Goal: Task Accomplishment & Management: Manage account settings

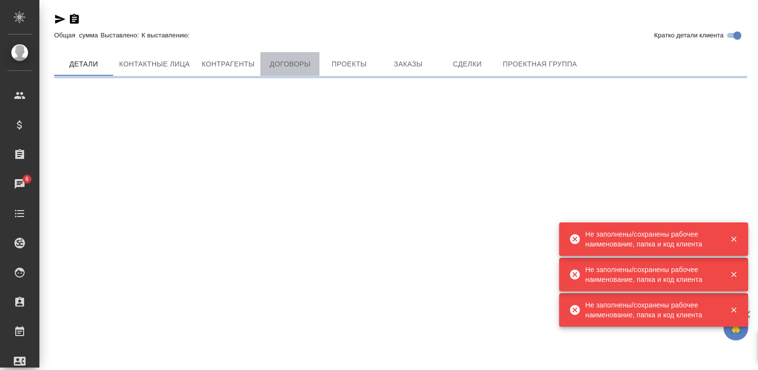
click at [283, 66] on span "Договоры" at bounding box center [289, 64] width 47 height 12
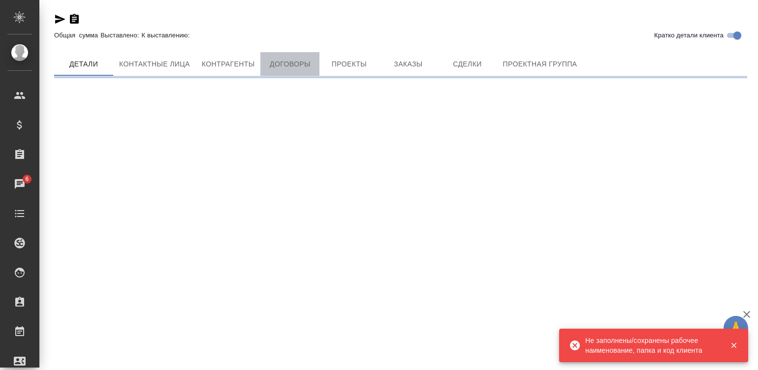
click at [283, 66] on span "Договоры" at bounding box center [289, 64] width 47 height 12
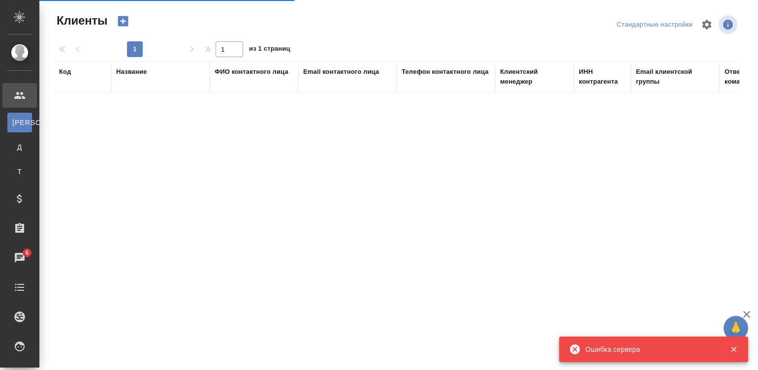
select select "RU"
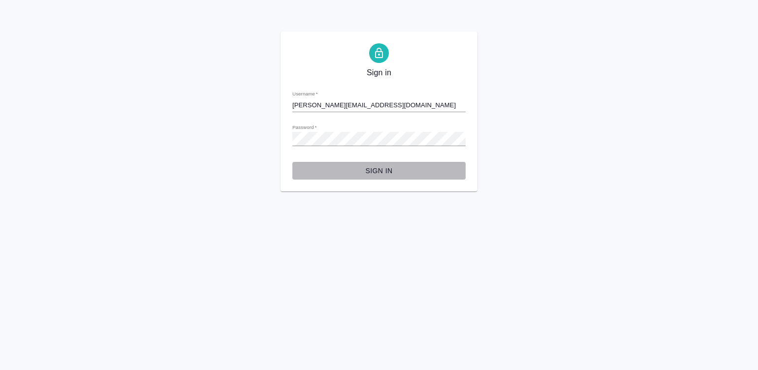
click at [374, 170] on span "Sign in" at bounding box center [379, 171] width 158 height 12
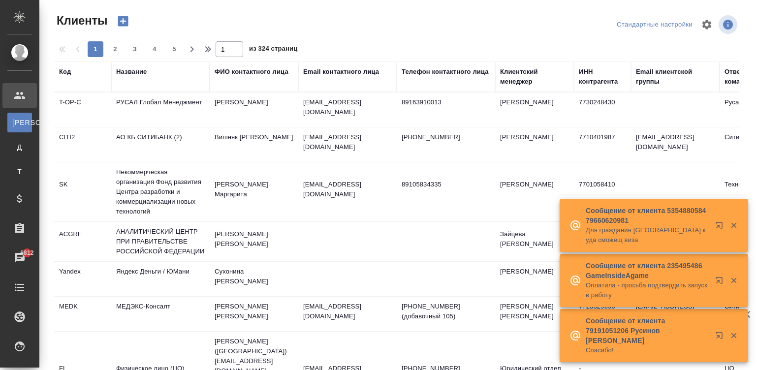
select select "RU"
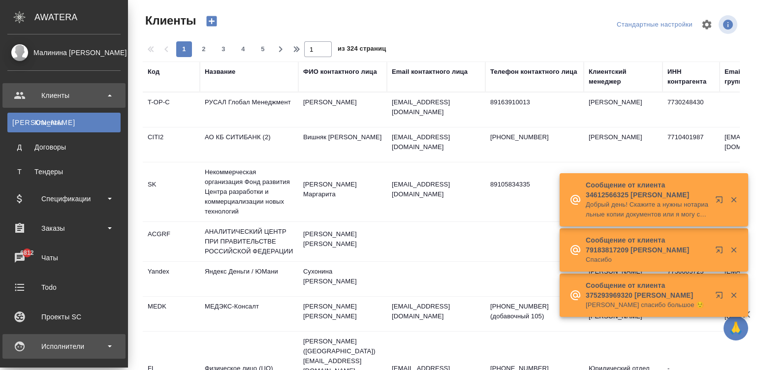
click at [24, 349] on div "Исполнители" at bounding box center [63, 346] width 123 height 25
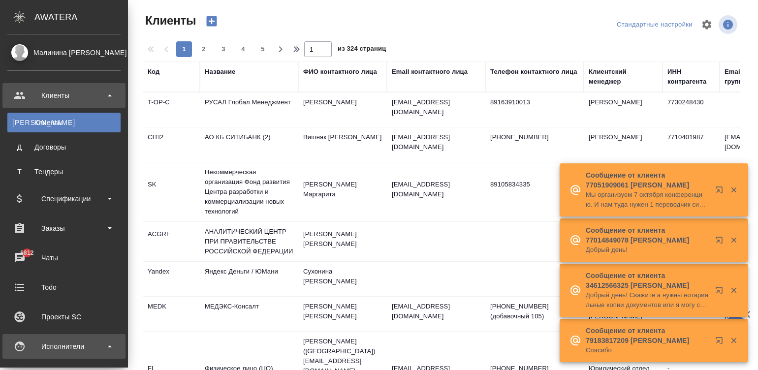
click at [24, 349] on div "Исполнители" at bounding box center [63, 346] width 113 height 15
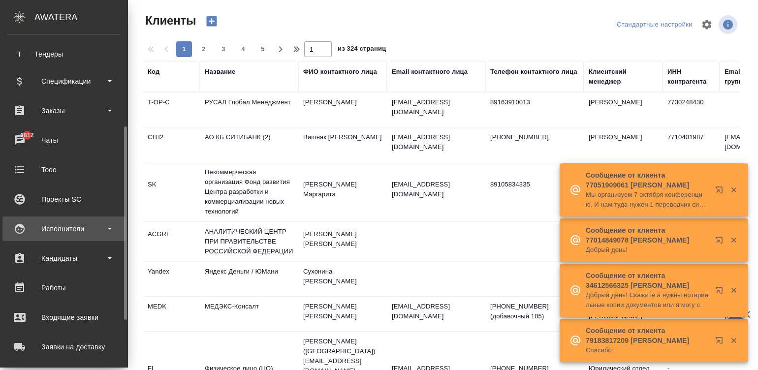
scroll to position [133, 0]
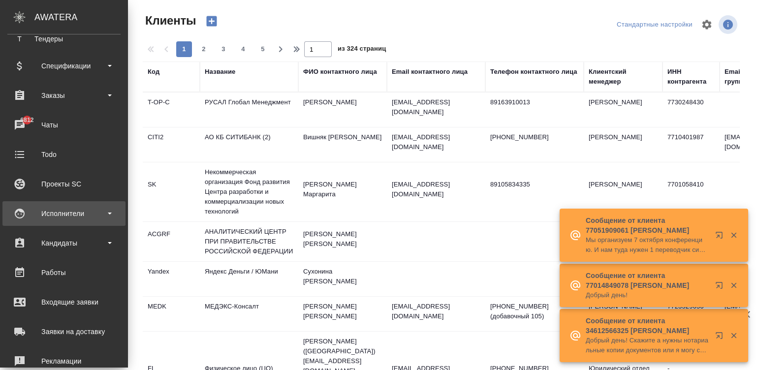
click at [54, 212] on div "Исполнители" at bounding box center [63, 213] width 113 height 15
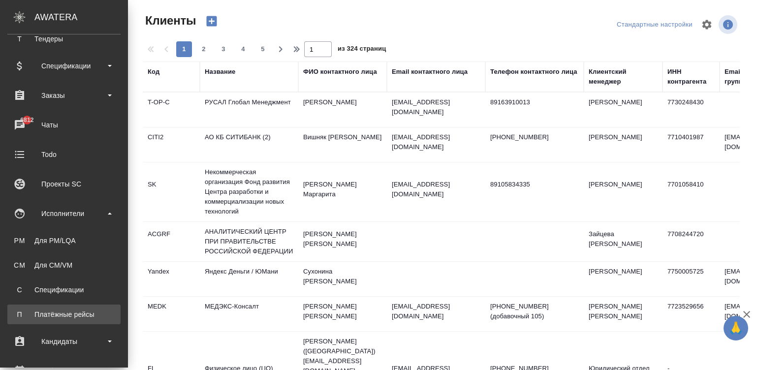
click at [54, 315] on div "Платёжные рейсы" at bounding box center [63, 315] width 103 height 10
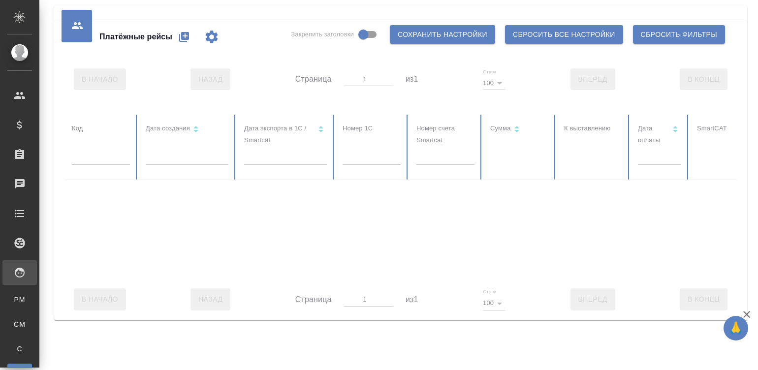
select select "10"
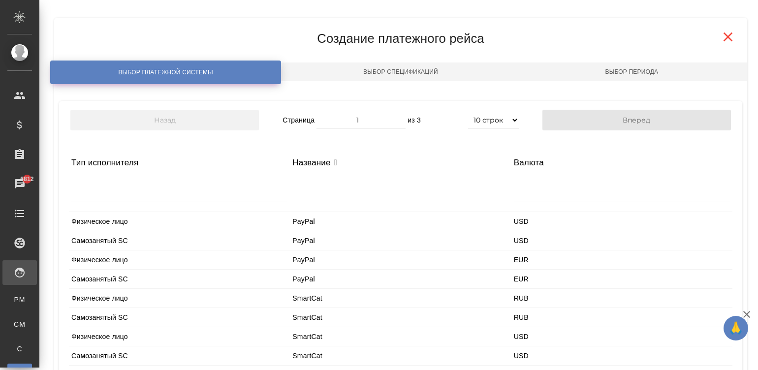
click at [117, 191] on div at bounding box center [179, 190] width 216 height 24
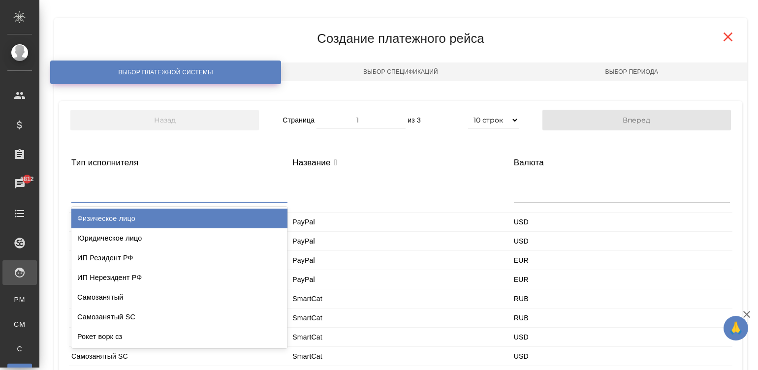
click at [131, 217] on div "Физическое лицо" at bounding box center [179, 219] width 216 height 20
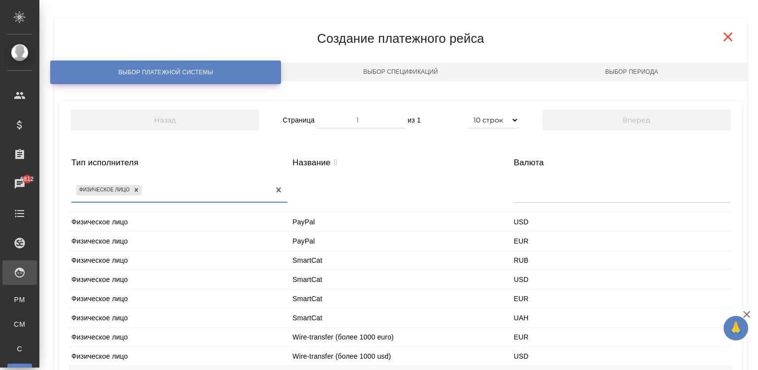
click at [170, 254] on div "Физическое лицо" at bounding box center [179, 260] width 221 height 19
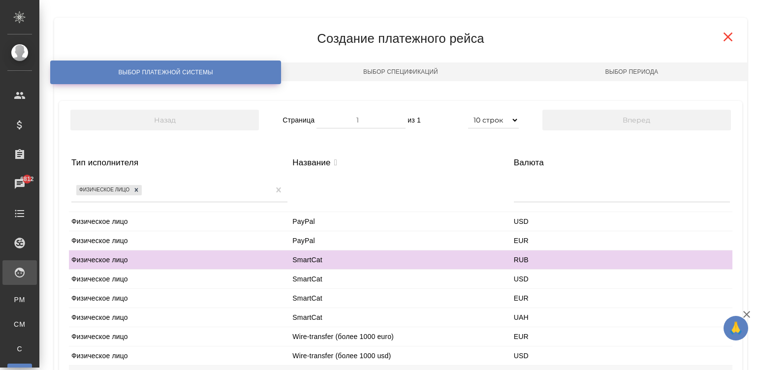
click at [170, 254] on div "Физическое лицо" at bounding box center [179, 260] width 221 height 19
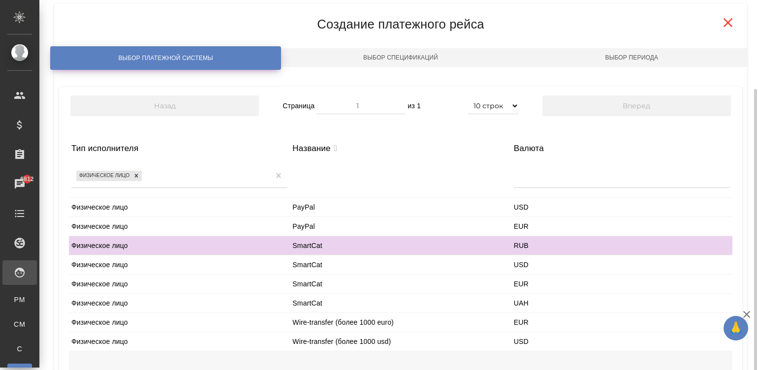
scroll to position [116, 0]
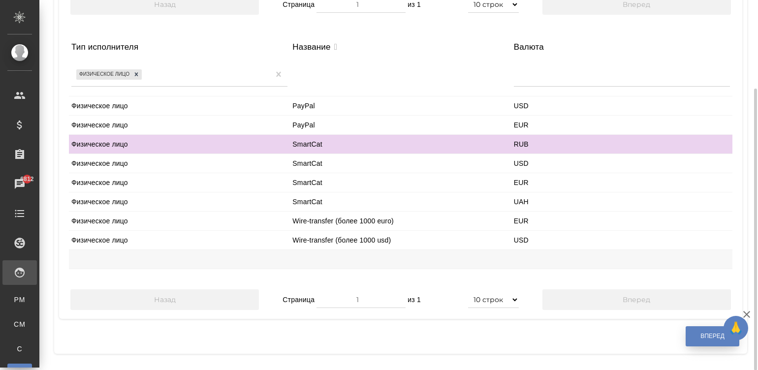
click at [700, 337] on button "Вперед" at bounding box center [713, 336] width 54 height 20
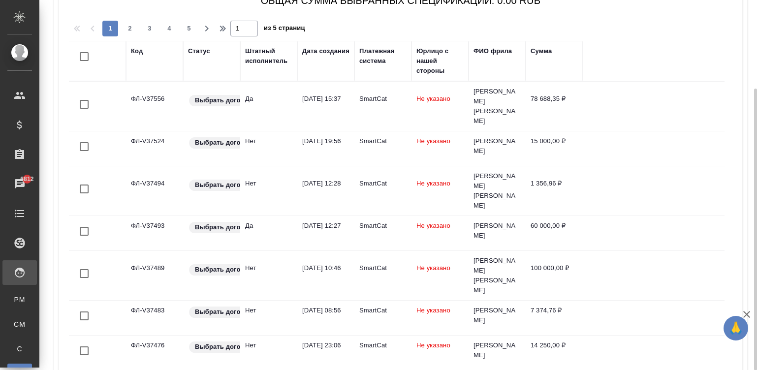
click at [259, 56] on div "Штатный исполнитель" at bounding box center [268, 56] width 47 height 20
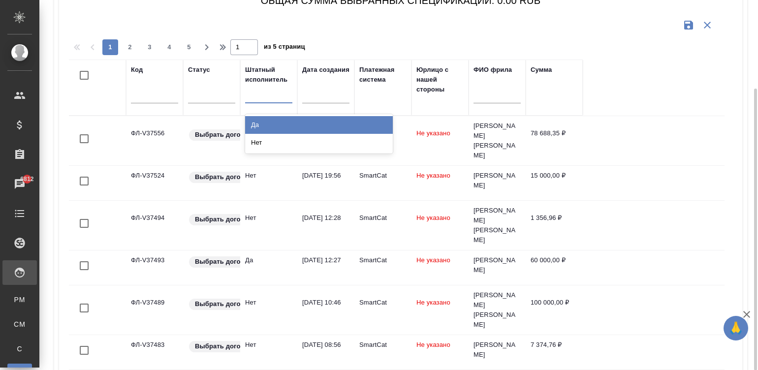
click at [257, 96] on div at bounding box center [268, 93] width 47 height 14
click at [254, 117] on div "Да" at bounding box center [319, 125] width 148 height 18
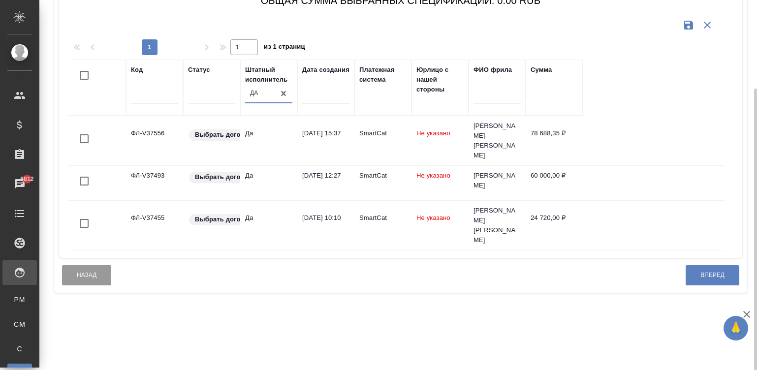
click at [81, 67] on input "checkbox" at bounding box center [84, 75] width 21 height 21
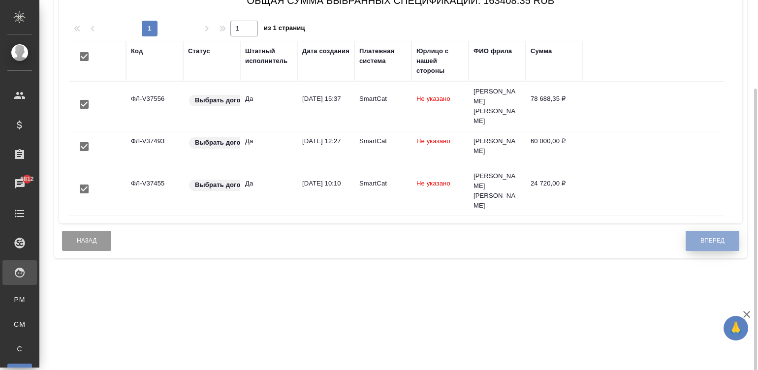
click at [703, 231] on button "Вперед" at bounding box center [713, 241] width 54 height 20
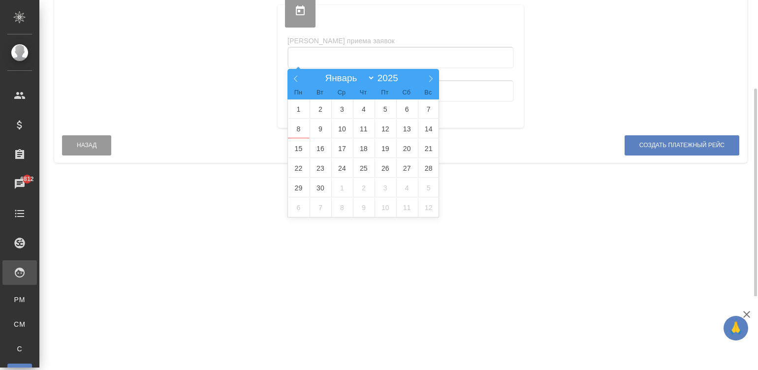
click at [418, 48] on input "text" at bounding box center [400, 58] width 226 height 22
click at [288, 73] on span at bounding box center [295, 77] width 17 height 17
select select "7"
click at [295, 166] on span "18" at bounding box center [299, 168] width 22 height 19
type input "18.08.2025"
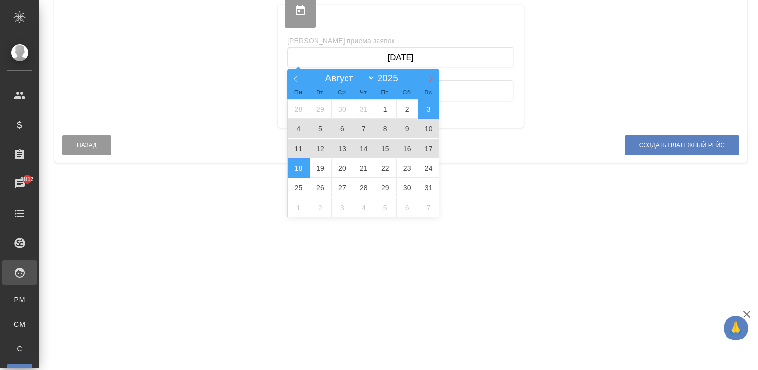
click at [426, 72] on span at bounding box center [430, 77] width 17 height 17
select select "8"
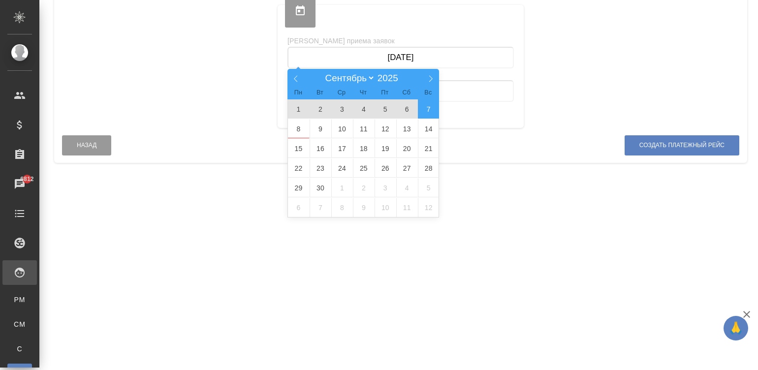
click at [429, 103] on span "7" at bounding box center [429, 108] width 22 height 19
type input "18.08.2025 — 07.09.2025"
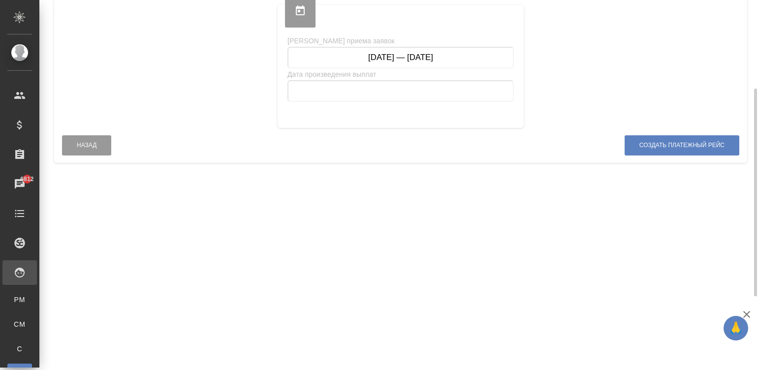
click at [395, 84] on input "text" at bounding box center [400, 91] width 226 height 22
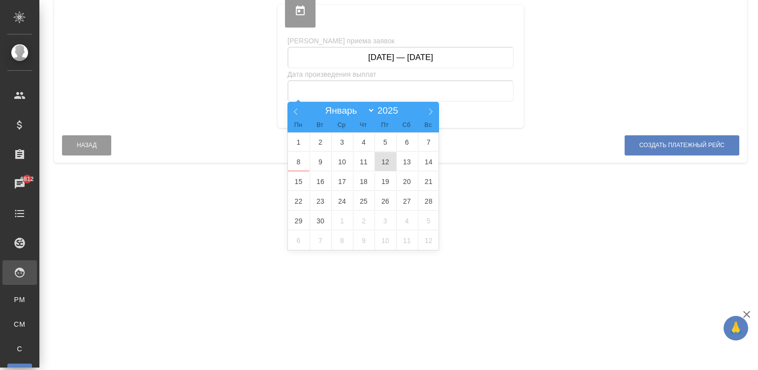
click at [386, 162] on span "12" at bounding box center [386, 161] width 22 height 19
click at [344, 179] on span "17" at bounding box center [342, 181] width 22 height 19
type input "12.09.2025 — 17.09.2025"
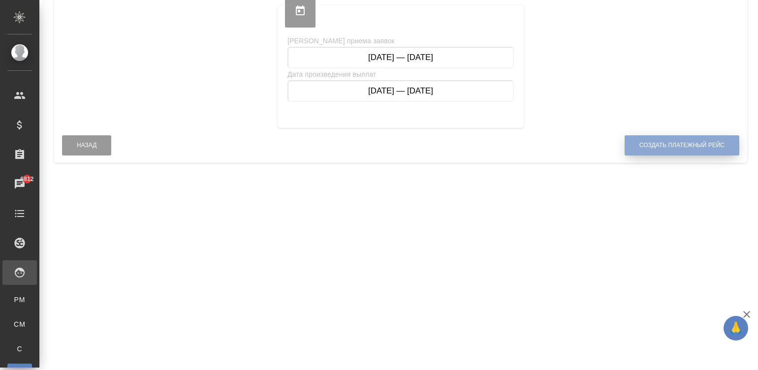
click at [683, 141] on span "Создать платежный рейс" at bounding box center [681, 145] width 85 height 8
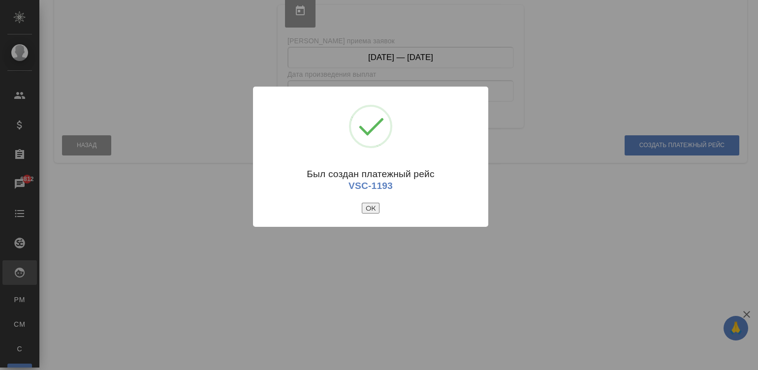
click at [369, 204] on button "ОК" at bounding box center [371, 208] width 18 height 11
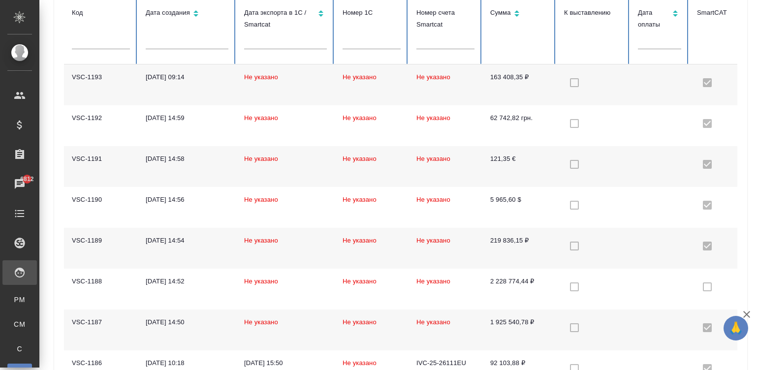
checkbox input "true"
checkbox input "false"
checkbox input "true"
checkbox input "false"
checkbox input "true"
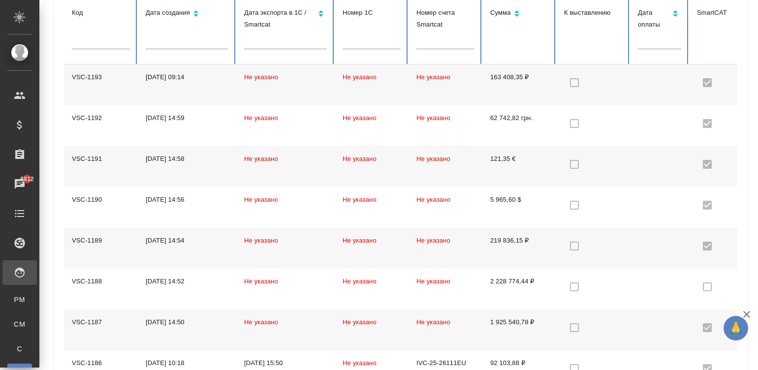
checkbox input "false"
checkbox input "true"
checkbox input "false"
checkbox input "true"
checkbox input "false"
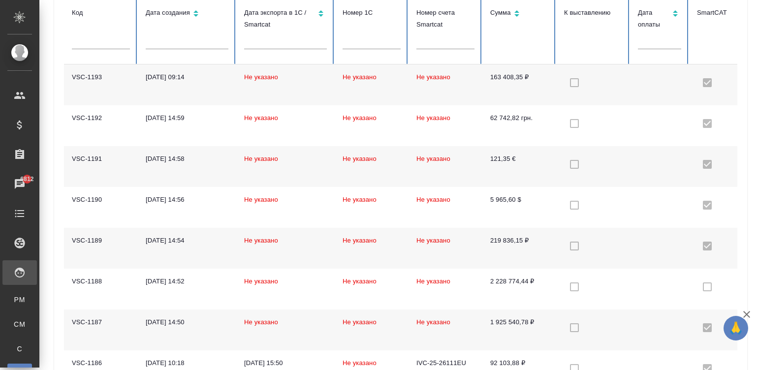
checkbox input "true"
checkbox input "false"
checkbox input "true"
checkbox input "false"
checkbox input "true"
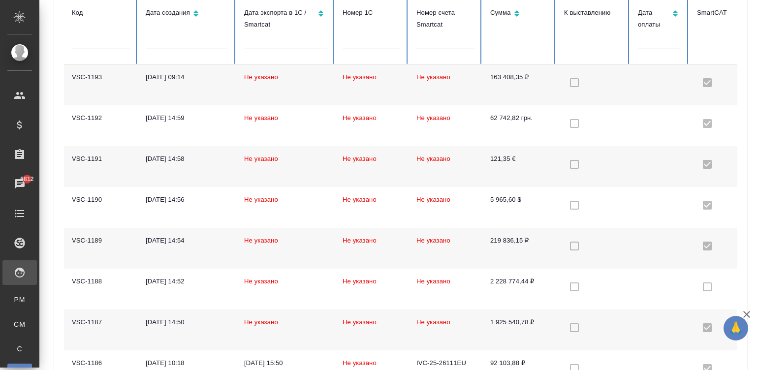
checkbox input "false"
checkbox input "true"
checkbox input "false"
checkbox input "true"
checkbox input "false"
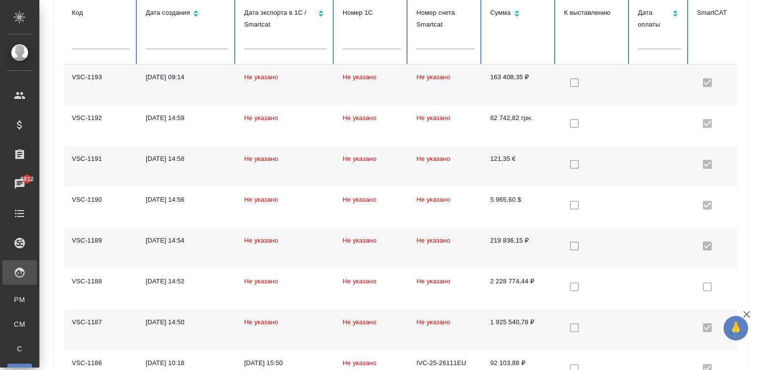
checkbox input "true"
click at [529, 91] on td "163 408,35 ₽" at bounding box center [519, 84] width 74 height 41
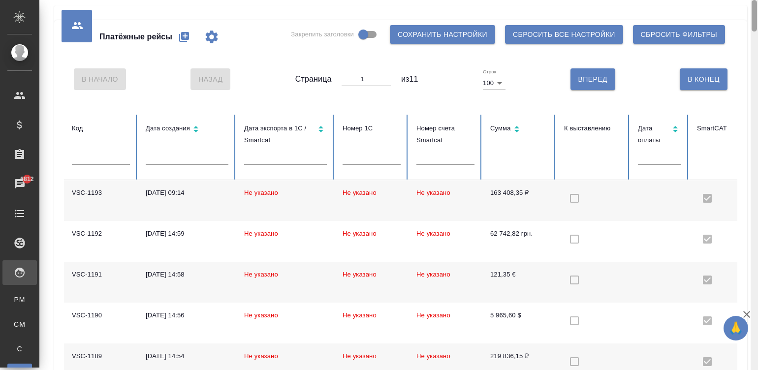
click at [754, 12] on div at bounding box center [754, 185] width 7 height 371
click at [179, 35] on icon "button" at bounding box center [184, 37] width 12 height 12
select select "10"
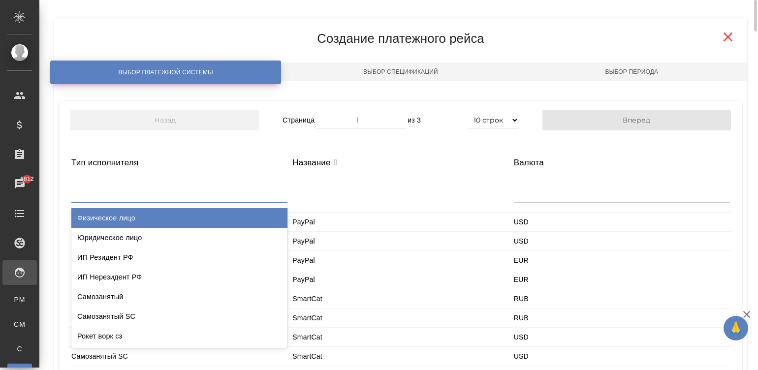
click at [113, 191] on div at bounding box center [179, 190] width 216 height 24
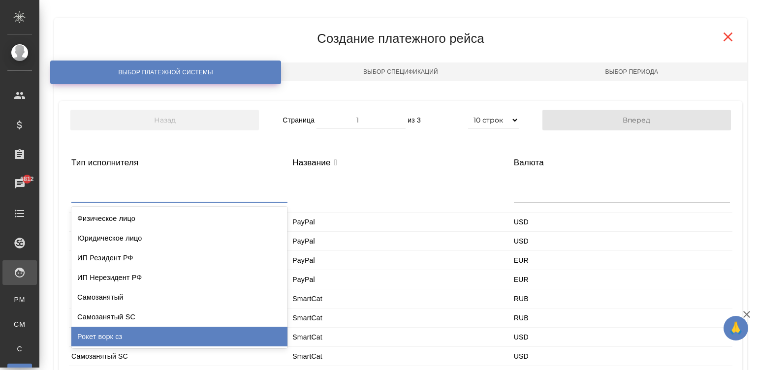
click at [129, 335] on div "Рокет ворк сз" at bounding box center [179, 337] width 216 height 20
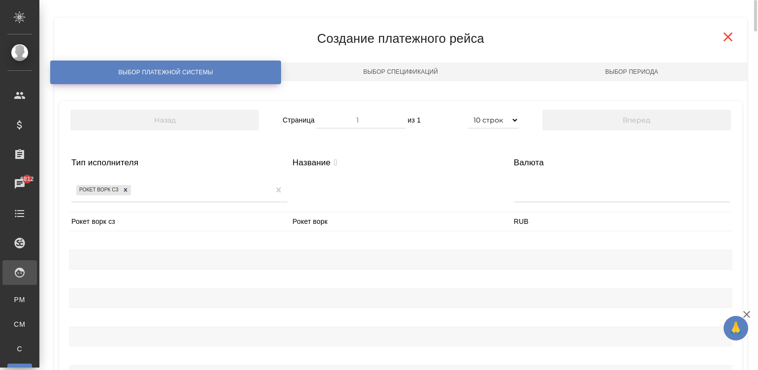
click at [117, 215] on div "Рокет ворк сз" at bounding box center [179, 221] width 221 height 19
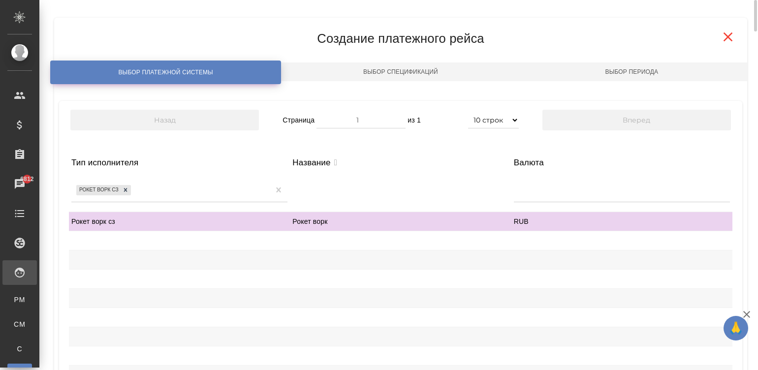
click at [240, 270] on div at bounding box center [179, 279] width 221 height 19
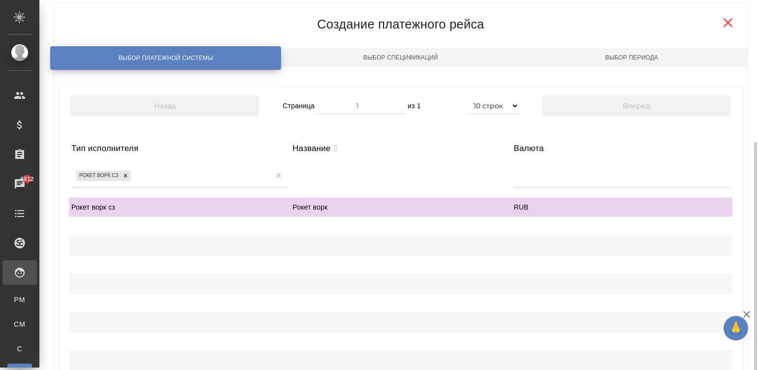
scroll to position [116, 0]
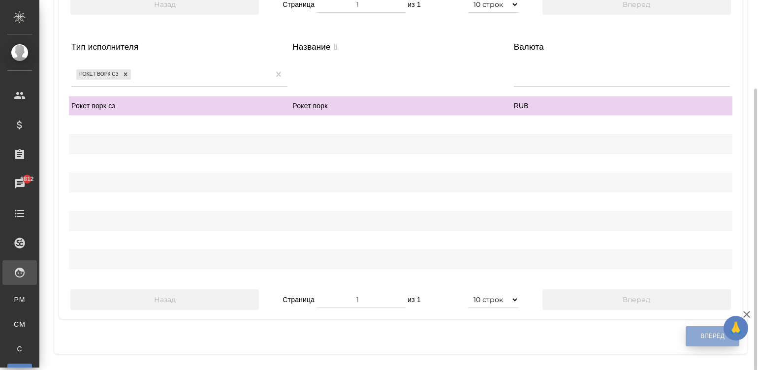
click at [694, 336] on button "Вперед" at bounding box center [713, 336] width 54 height 20
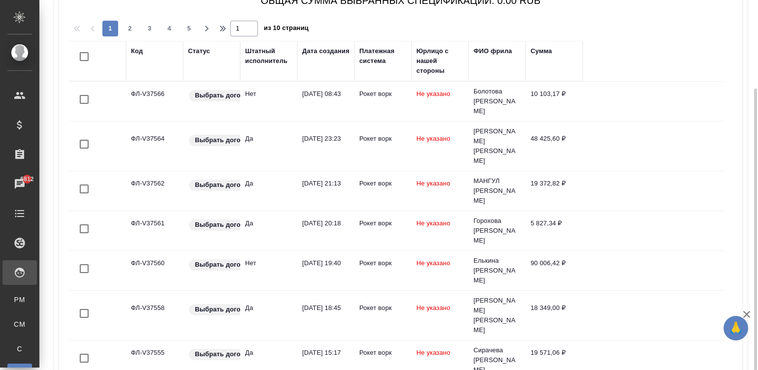
click at [256, 57] on div "Штатный исполнитель" at bounding box center [268, 56] width 47 height 20
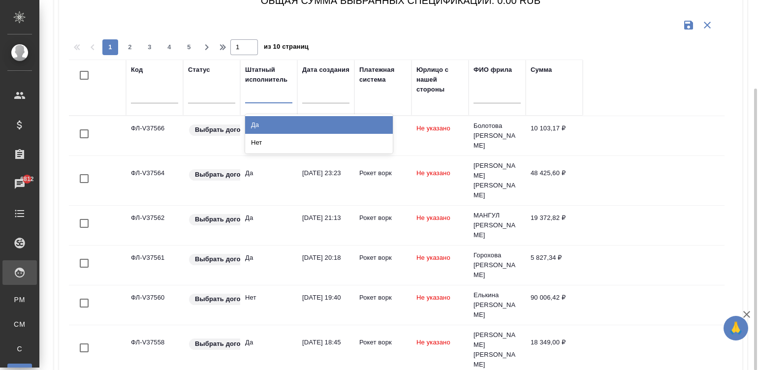
click at [278, 92] on div at bounding box center [268, 93] width 47 height 14
click at [258, 122] on div "Да" at bounding box center [319, 125] width 148 height 18
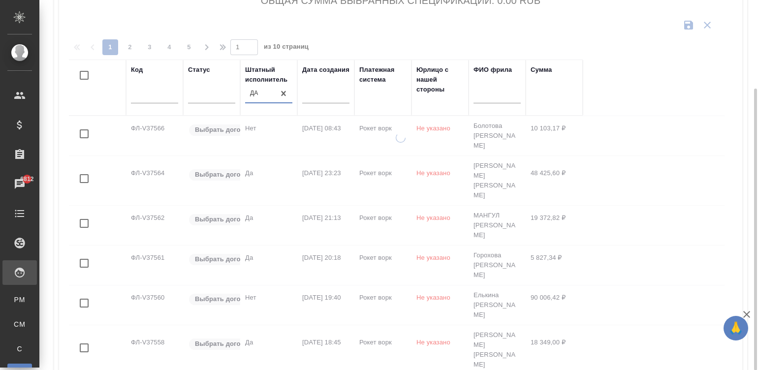
click at [330, 96] on input "text" at bounding box center [328, 95] width 41 height 14
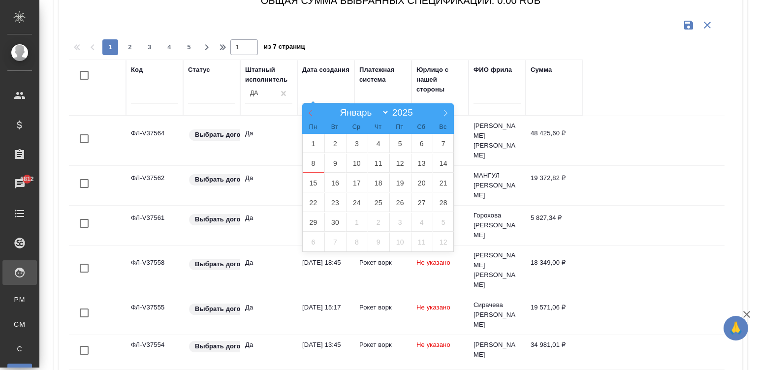
click at [304, 112] on span at bounding box center [310, 111] width 17 height 17
select select "7"
click at [306, 202] on span "18" at bounding box center [314, 202] width 22 height 19
type div "2025-08-17T21:00:00.000Z"
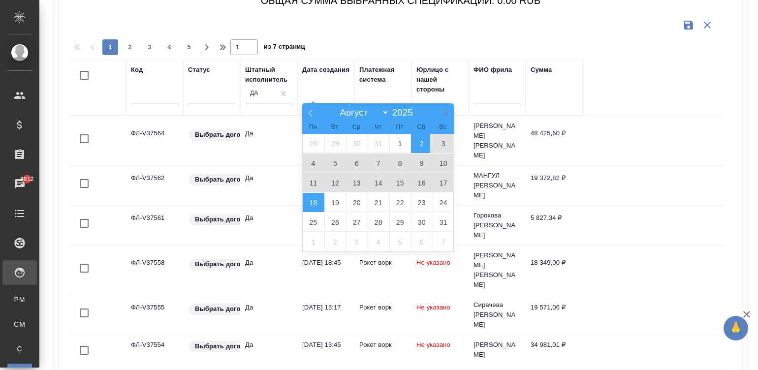
click at [445, 108] on span at bounding box center [445, 111] width 17 height 17
select select "8"
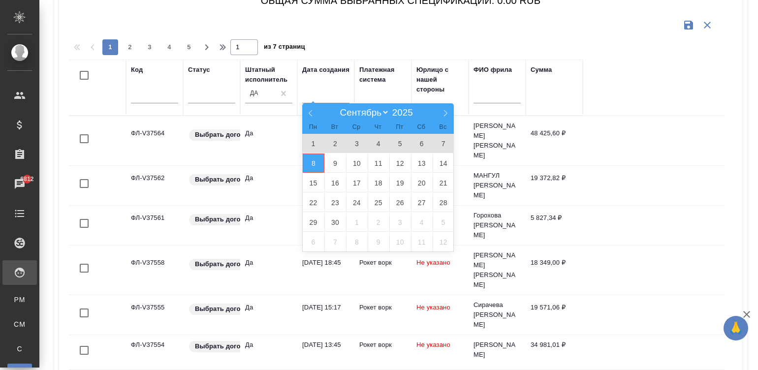
click at [312, 161] on span "8" at bounding box center [314, 163] width 22 height 19
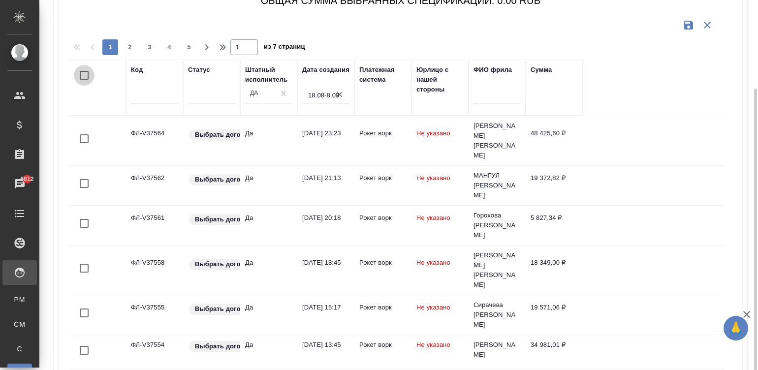
click at [82, 71] on input "checkbox" at bounding box center [84, 75] width 21 height 21
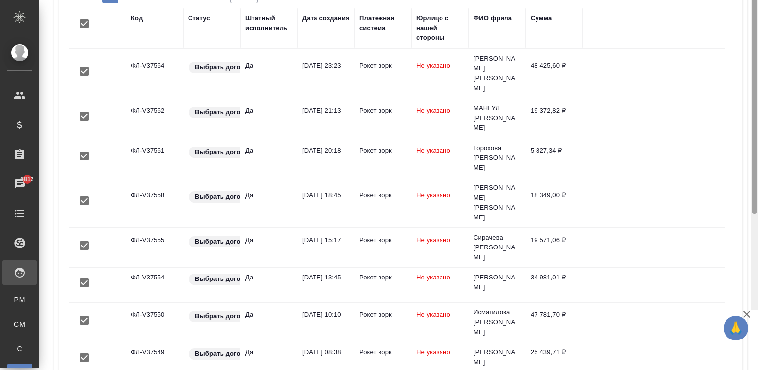
scroll to position [85, 0]
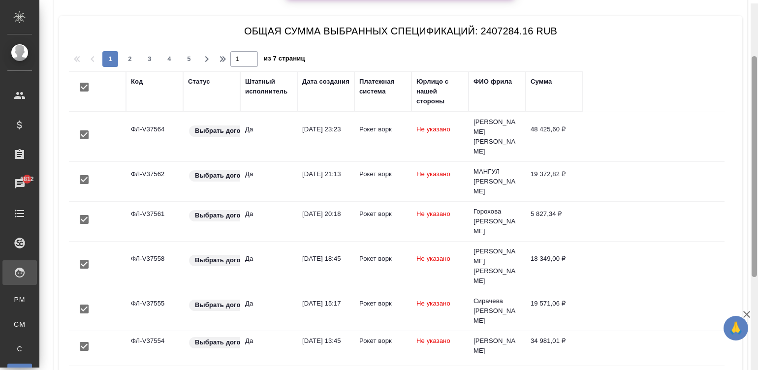
drag, startPoint x: 755, startPoint y: 105, endPoint x: 740, endPoint y: 81, distance: 27.9
click at [740, 81] on div "Платёжные рейсы Закрепить заголовки Сохранить настройки Сбросить все настройки …" at bounding box center [398, 185] width 719 height 370
click at [126, 59] on span "2" at bounding box center [130, 59] width 16 height 10
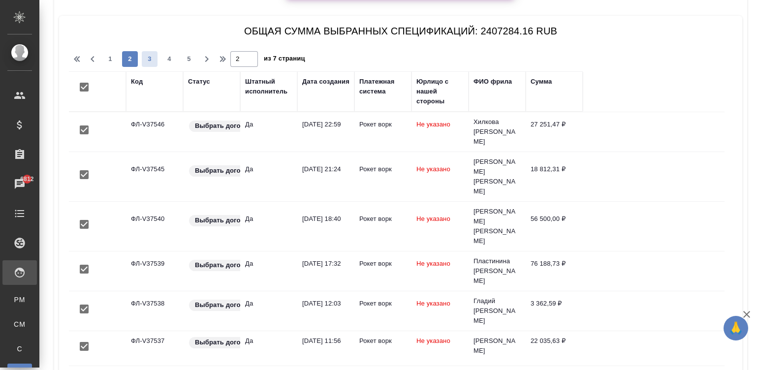
click at [143, 59] on span "3" at bounding box center [150, 59] width 16 height 10
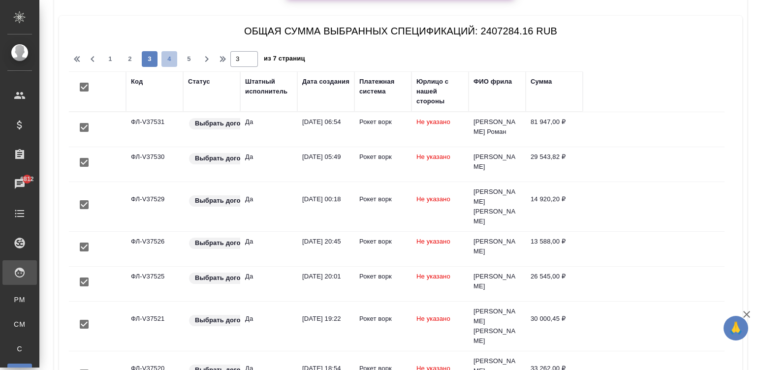
click at [169, 60] on span "4" at bounding box center [169, 59] width 16 height 10
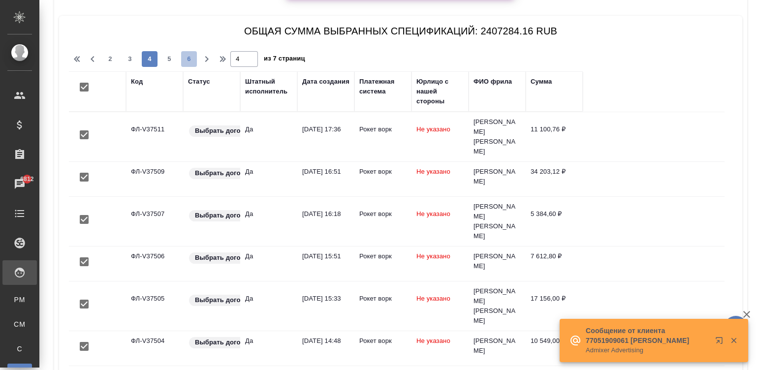
click at [182, 60] on span "6" at bounding box center [189, 59] width 16 height 10
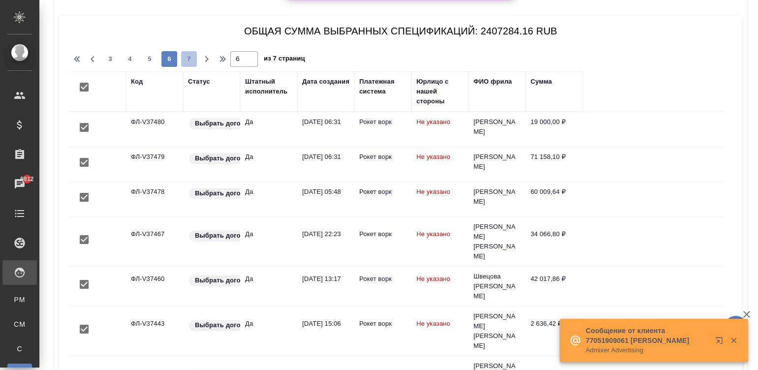
click at [187, 58] on span "7" at bounding box center [189, 59] width 16 height 10
type input "7"
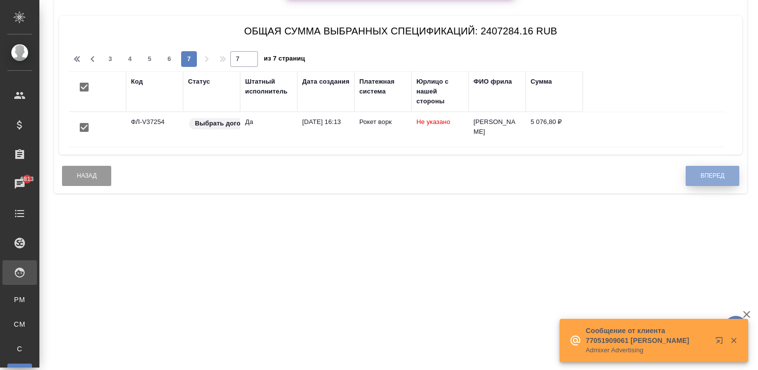
click at [714, 170] on button "Вперед" at bounding box center [713, 176] width 54 height 20
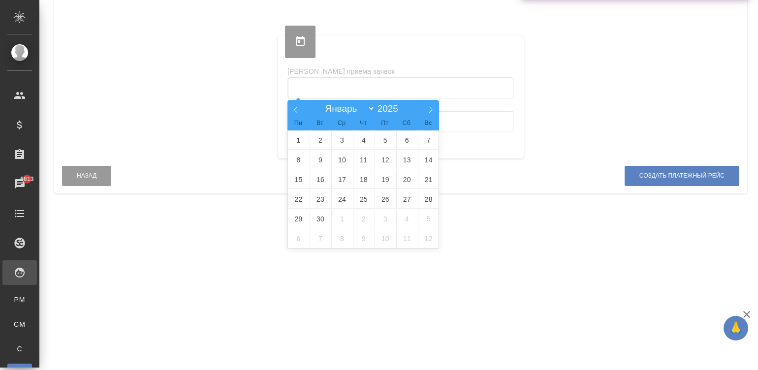
click at [480, 91] on input "text" at bounding box center [400, 88] width 226 height 22
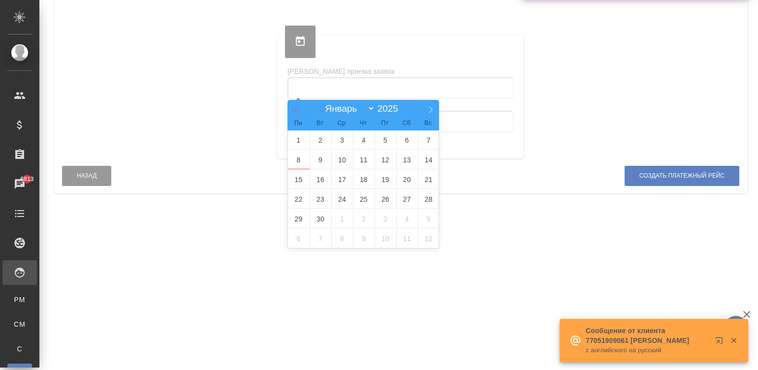
click at [290, 106] on span at bounding box center [295, 108] width 17 height 17
select select "7"
click at [297, 196] on span "18" at bounding box center [299, 199] width 22 height 19
type input "18.08.2025"
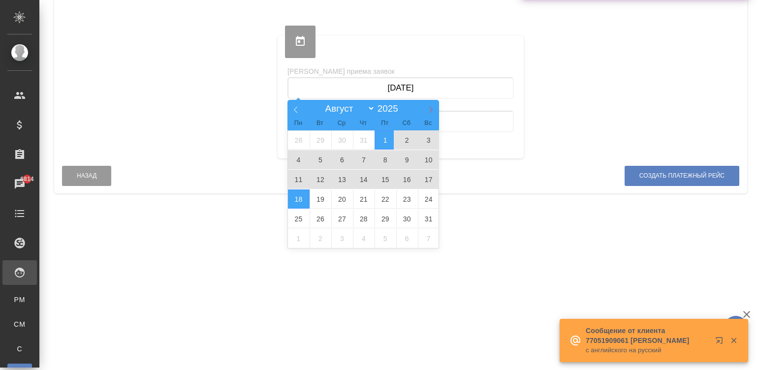
click at [429, 107] on icon at bounding box center [430, 109] width 7 height 7
select select "8"
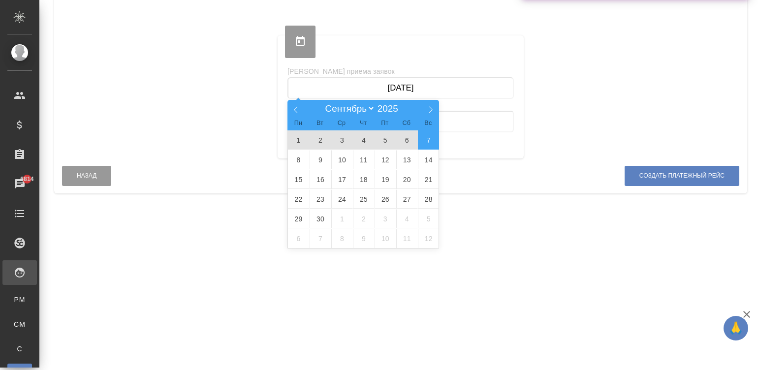
click at [426, 140] on span "7" at bounding box center [429, 139] width 22 height 19
type input "18.08.2025 — 07.09.2025"
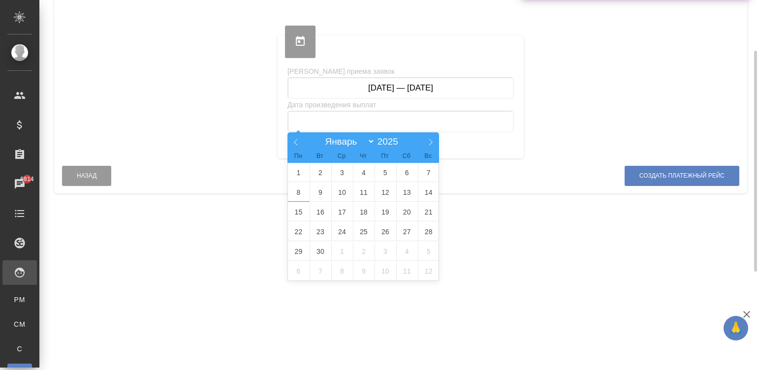
click at [395, 114] on input "text" at bounding box center [400, 122] width 226 height 22
click at [384, 193] on span "12" at bounding box center [386, 192] width 22 height 19
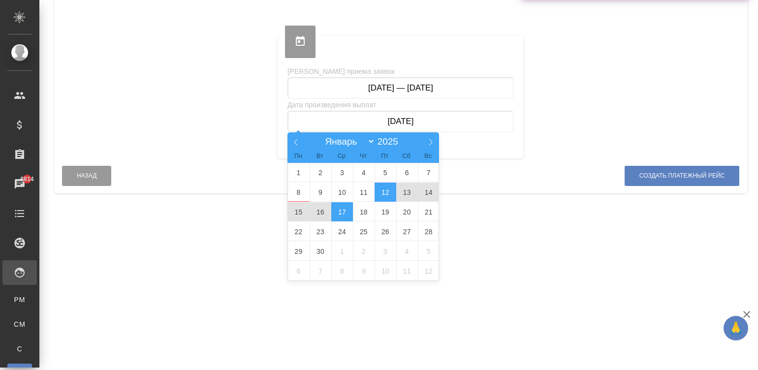
click at [337, 216] on span "17" at bounding box center [342, 211] width 22 height 19
type input "12.09.2025 — 17.09.2025"
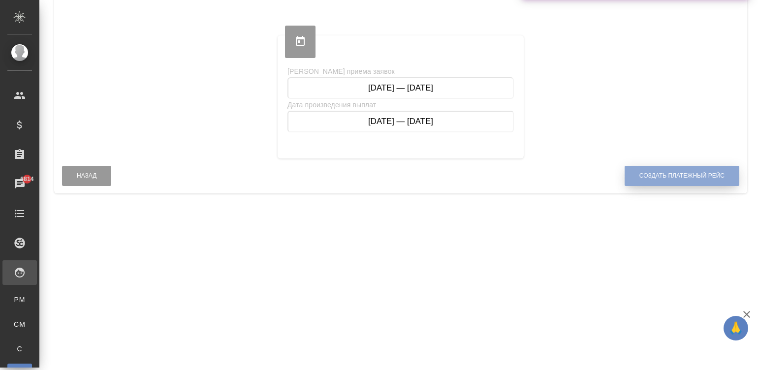
click at [638, 173] on button "Создать платежный рейс" at bounding box center [682, 176] width 115 height 20
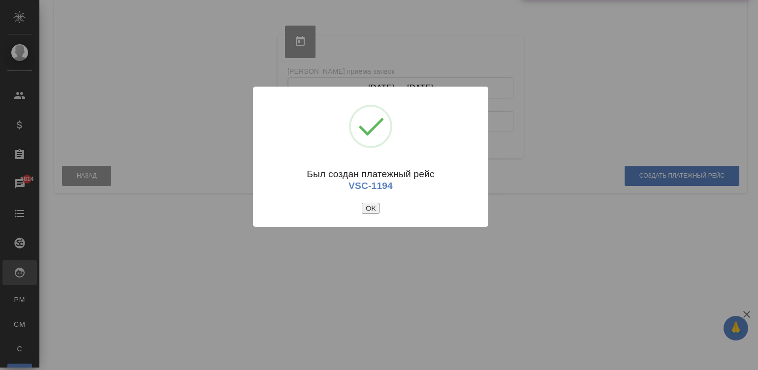
click at [370, 207] on button "ОК" at bounding box center [371, 208] width 18 height 11
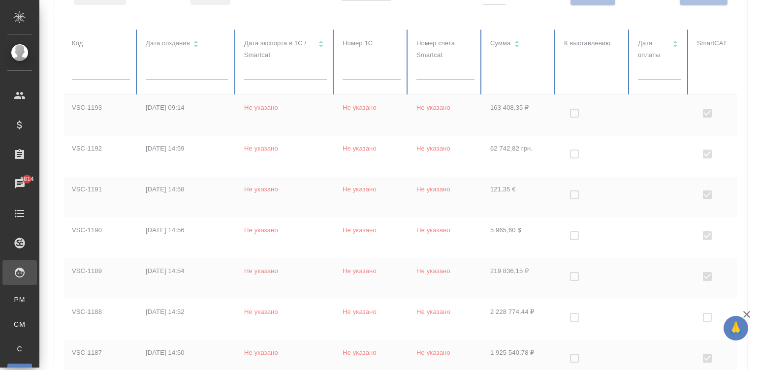
click at [495, 109] on td "163 408,35 ₽" at bounding box center [519, 115] width 74 height 41
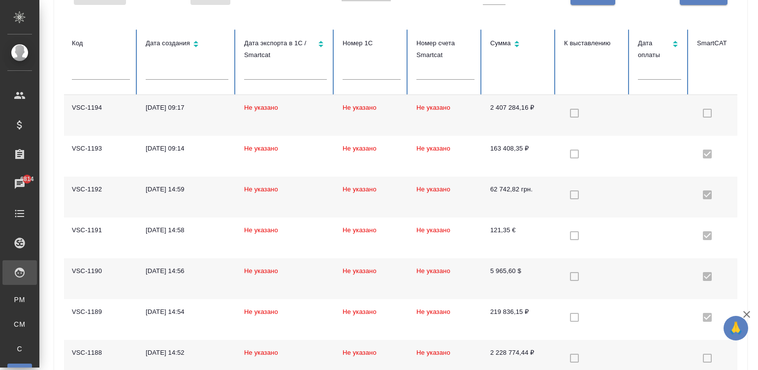
checkbox input "false"
checkbox input "true"
checkbox input "false"
checkbox input "true"
checkbox input "false"
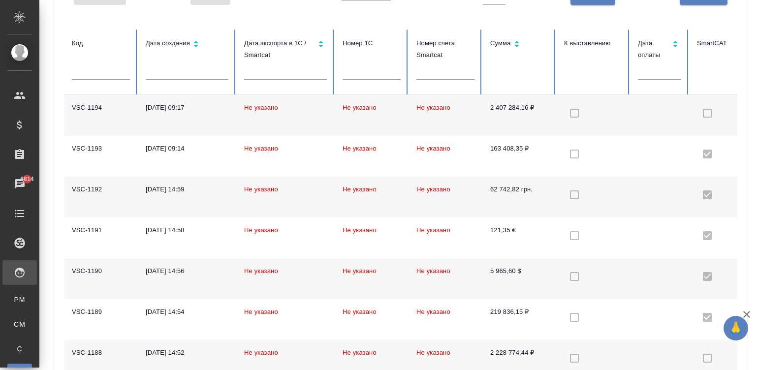
checkbox input "true"
checkbox input "false"
checkbox input "true"
checkbox input "false"
checkbox input "true"
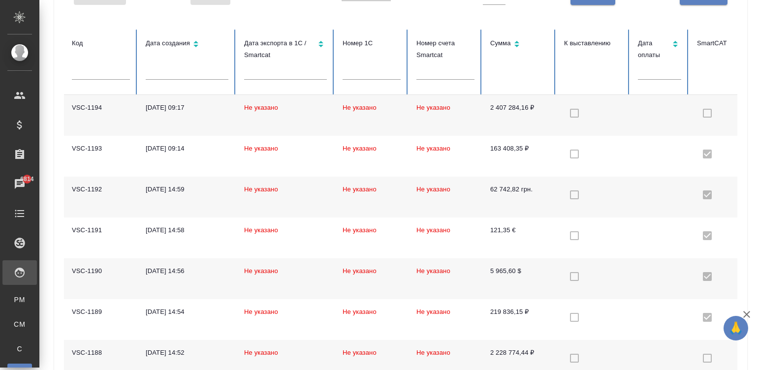
checkbox input "false"
checkbox input "true"
checkbox input "false"
checkbox input "true"
checkbox input "false"
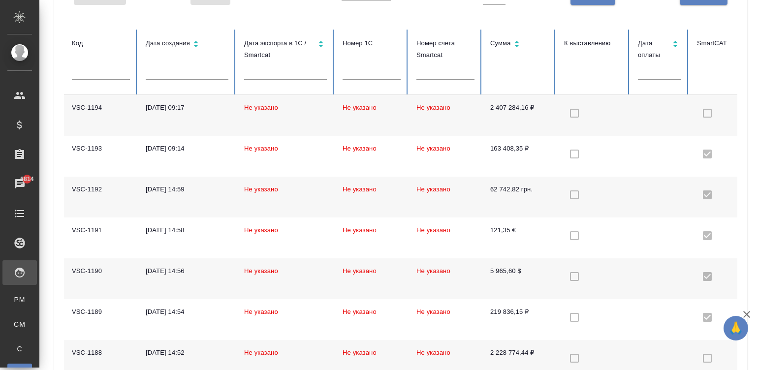
checkbox input "true"
checkbox input "false"
checkbox input "true"
checkbox input "false"
checkbox input "true"
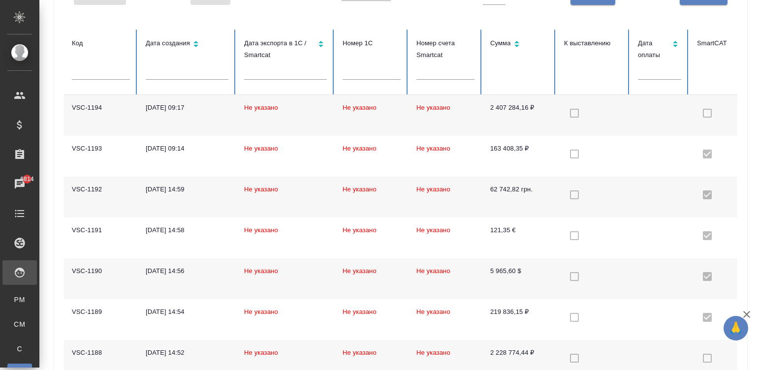
checkbox input "false"
checkbox input "true"
click at [495, 109] on td "2 407 284,16 ₽" at bounding box center [519, 115] width 74 height 41
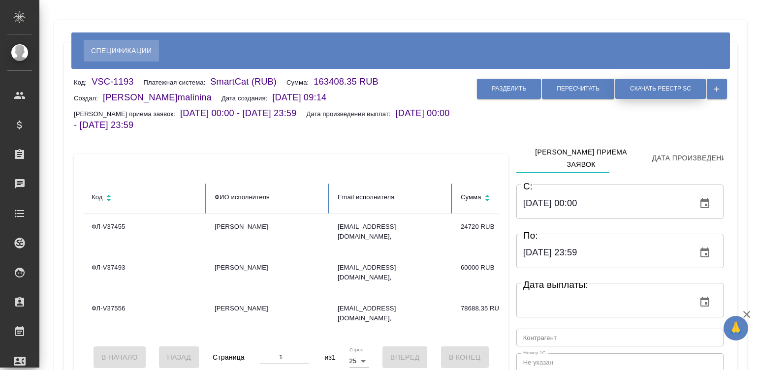
click at [653, 93] on button "Скачать реестр SC" at bounding box center [660, 89] width 91 height 20
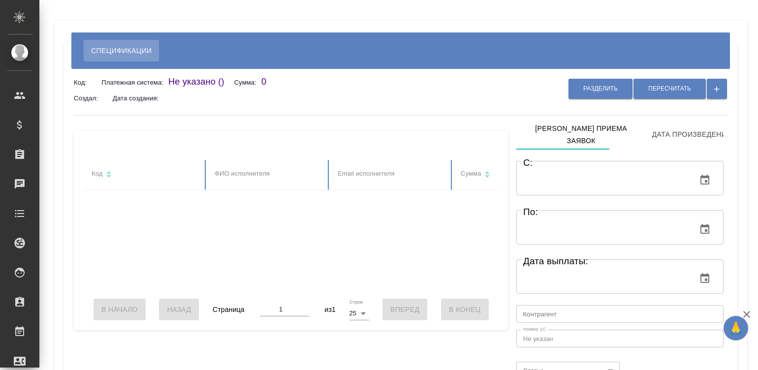
type input "[DATE] 00:00"
type input "[DATE] 23:59"
type input "notPayed"
type input "2407284.1606999994"
type input "RUB"
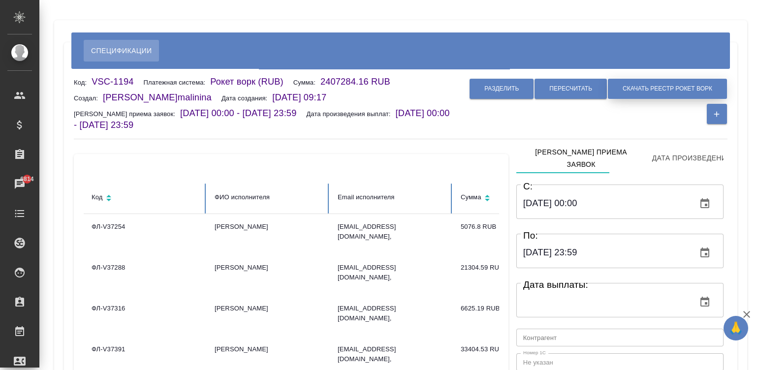
click at [658, 87] on span "Скачать реестр рокет ворк" at bounding box center [668, 89] width 90 height 8
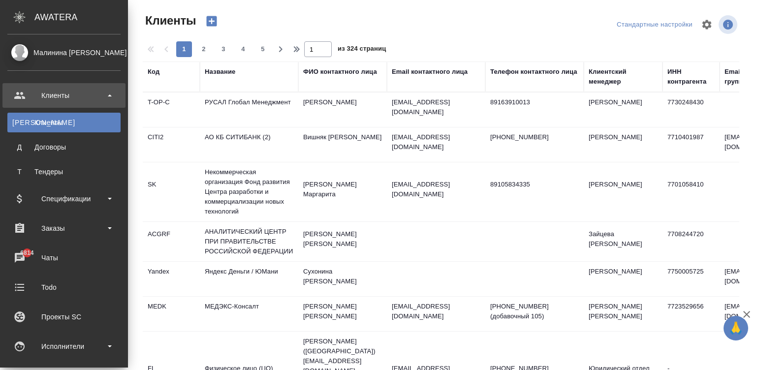
select select "RU"
click at [23, 350] on div "Исполнители" at bounding box center [63, 346] width 113 height 15
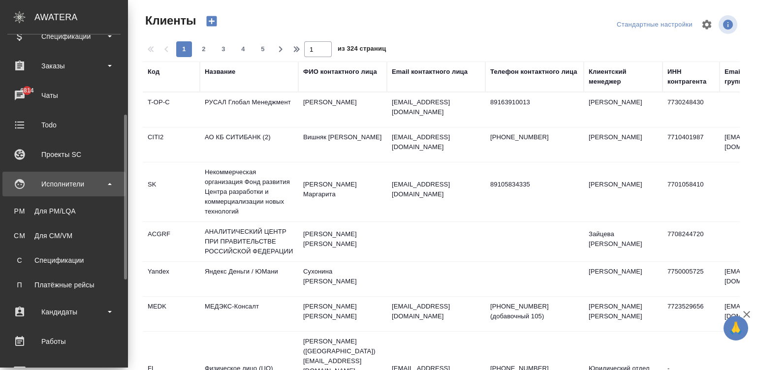
scroll to position [177, 0]
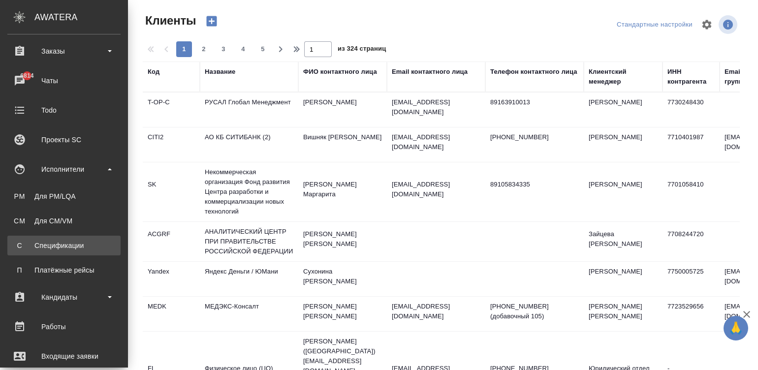
click at [45, 245] on div "Спецификации" at bounding box center [63, 246] width 103 height 10
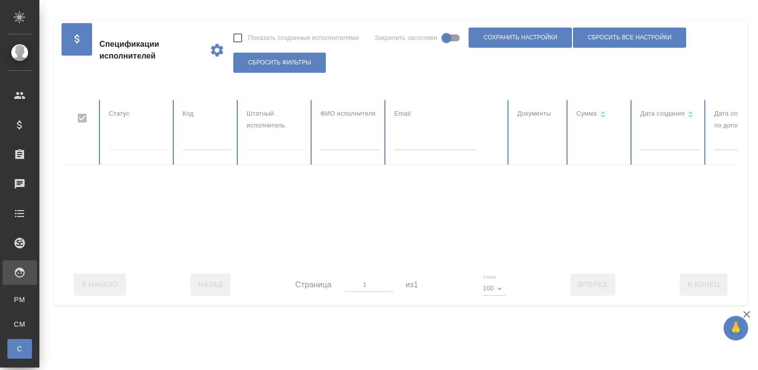
click at [290, 141] on div at bounding box center [591, 182] width 1054 height 164
click at [271, 147] on div at bounding box center [276, 140] width 58 height 14
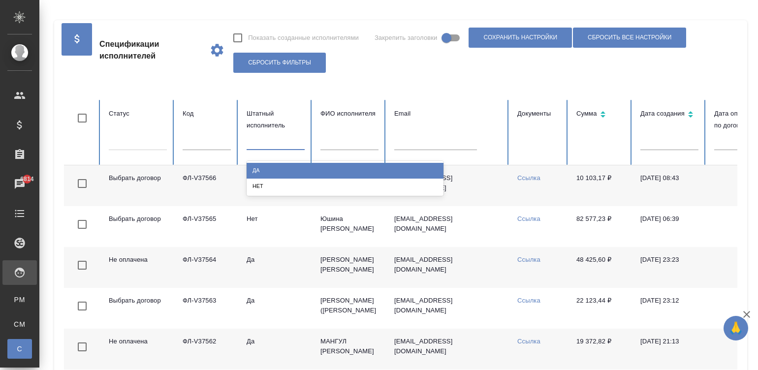
click at [255, 165] on div "Да" at bounding box center [345, 170] width 197 height 15
click at [318, 168] on div "Да" at bounding box center [345, 170] width 197 height 15
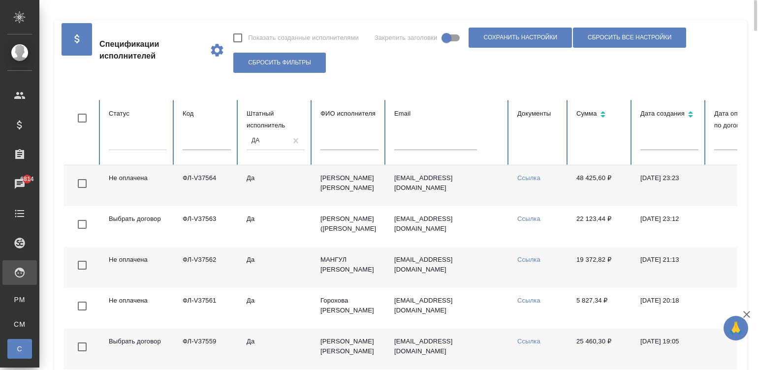
click at [373, 192] on td "Савченко Дмитрий Олегович" at bounding box center [350, 185] width 74 height 41
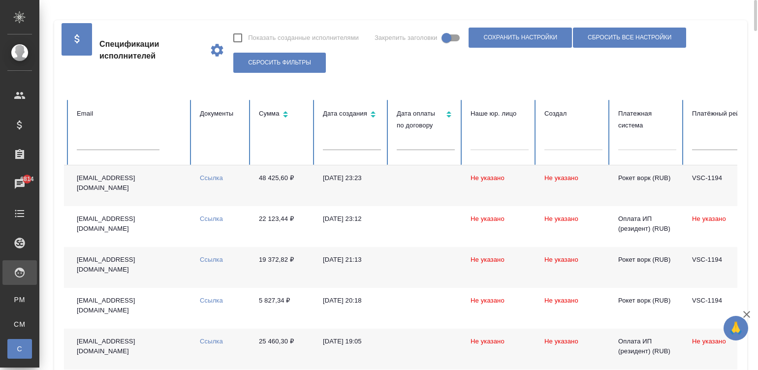
scroll to position [0, 381]
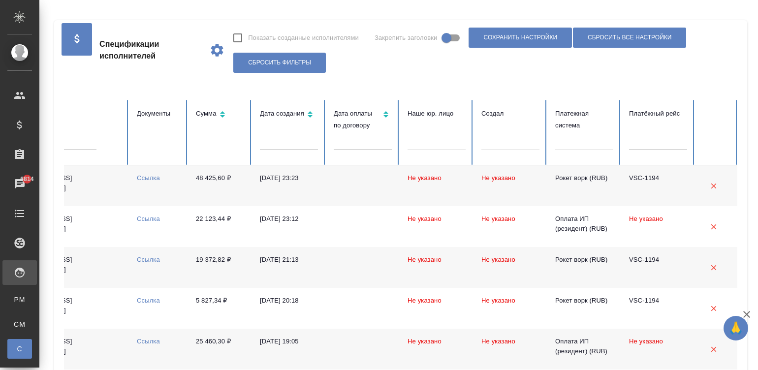
click at [584, 140] on div at bounding box center [584, 140] width 58 height 14
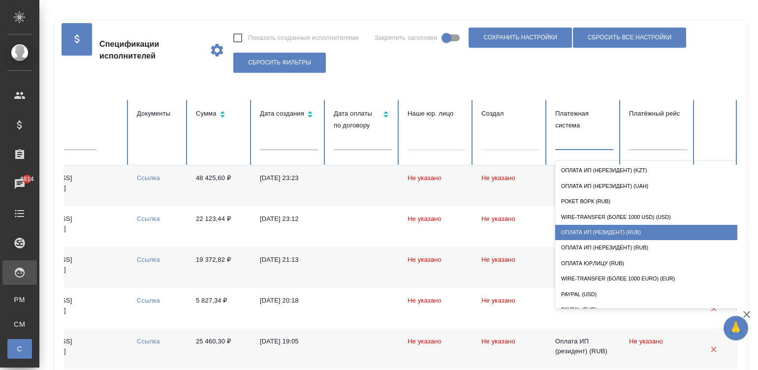
click at [631, 230] on div "Оплата ИП (резидент) (RUB)" at bounding box center [653, 232] width 197 height 15
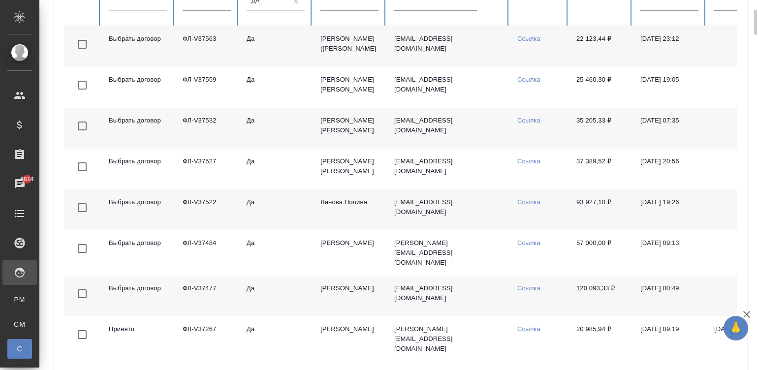
scroll to position [162, 0]
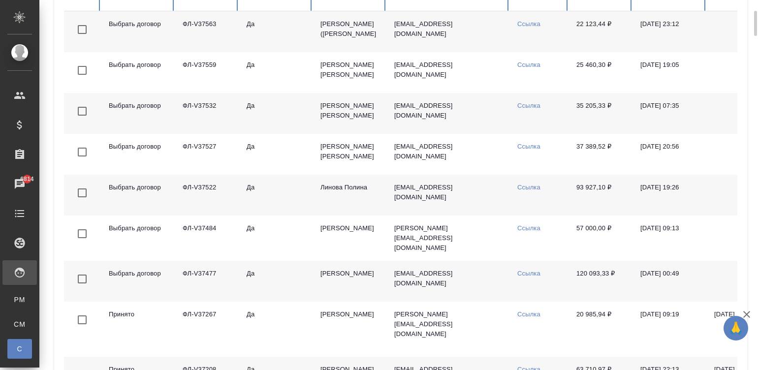
click at [279, 289] on td "Да" at bounding box center [276, 281] width 74 height 41
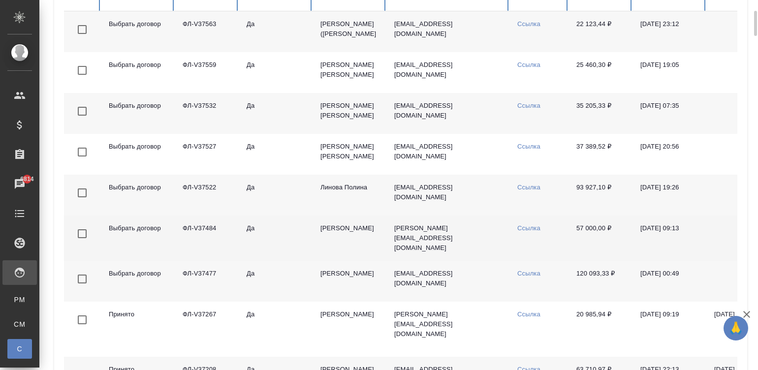
click at [299, 254] on td "Да" at bounding box center [276, 238] width 74 height 45
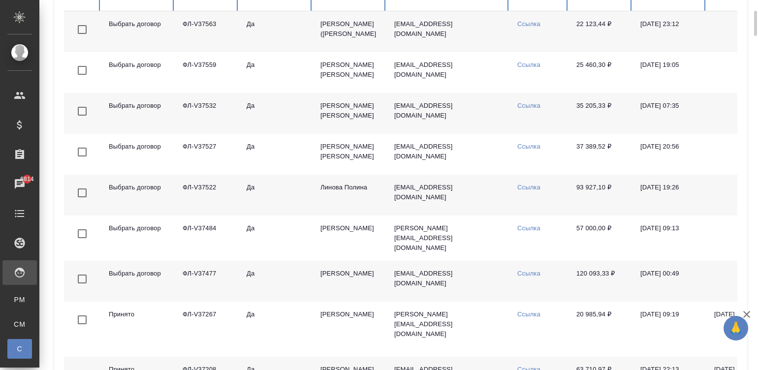
click at [271, 215] on td "Да" at bounding box center [276, 195] width 74 height 41
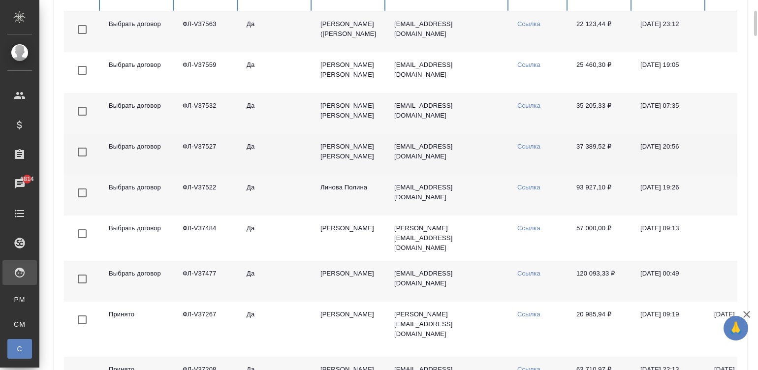
click at [289, 171] on td "Да" at bounding box center [276, 154] width 74 height 41
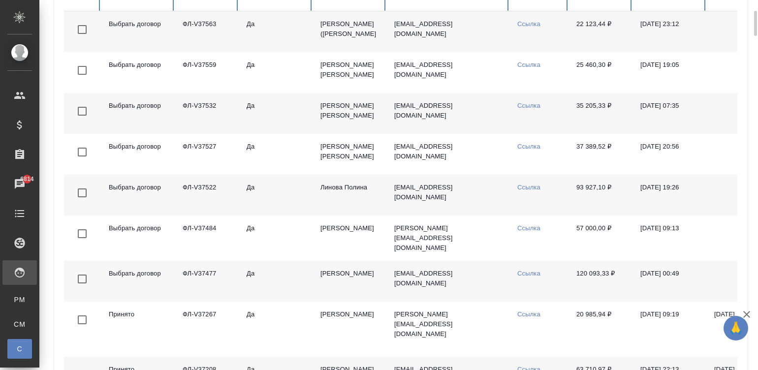
click at [299, 127] on td "Да" at bounding box center [276, 113] width 74 height 41
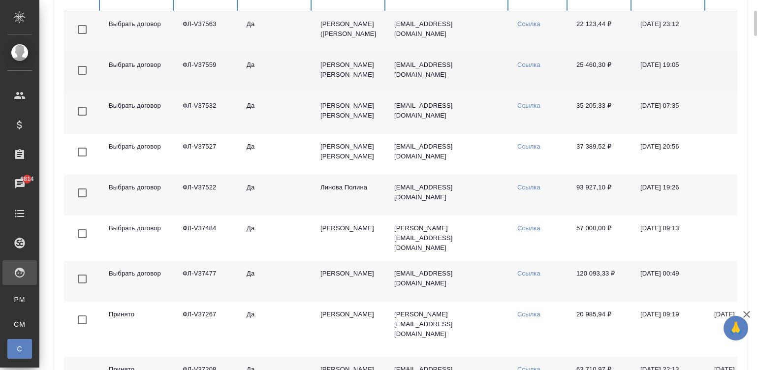
click at [357, 90] on td "Мартынова Александра Ивановна" at bounding box center [350, 72] width 74 height 41
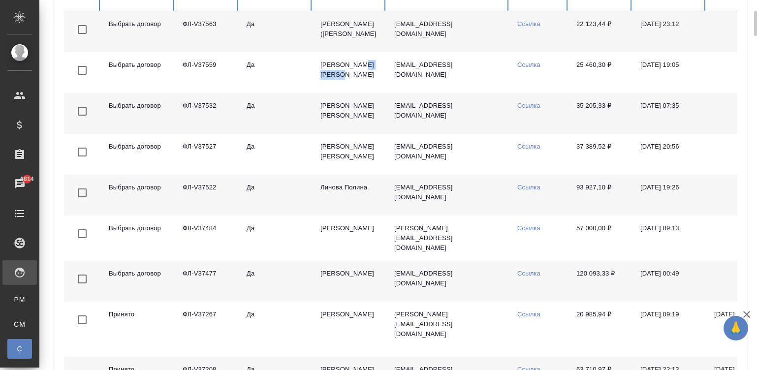
click at [348, 35] on td "[PERSON_NAME] ([PERSON_NAME]) [PERSON_NAME] Андреевна" at bounding box center [350, 31] width 74 height 41
click at [392, 52] on td "a.vasileva1@awatera.com" at bounding box center [447, 31] width 123 height 41
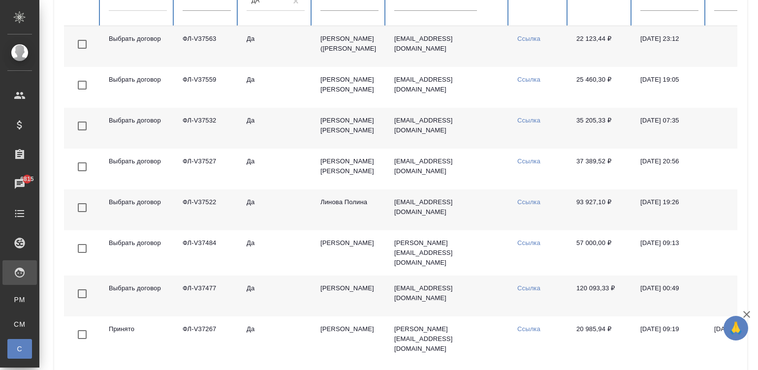
scroll to position [14, 0]
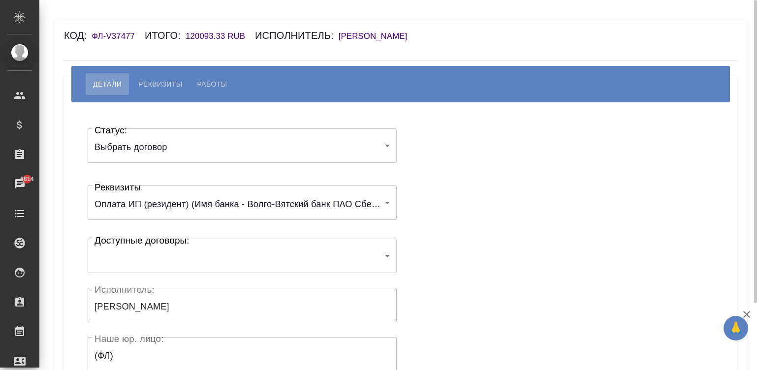
click at [116, 266] on body "🙏 .cls-1 fill:#fff; AWATERA [PERSON_NAME]malinina Клиенты Спецификации Заказы 6…" at bounding box center [379, 185] width 758 height 370
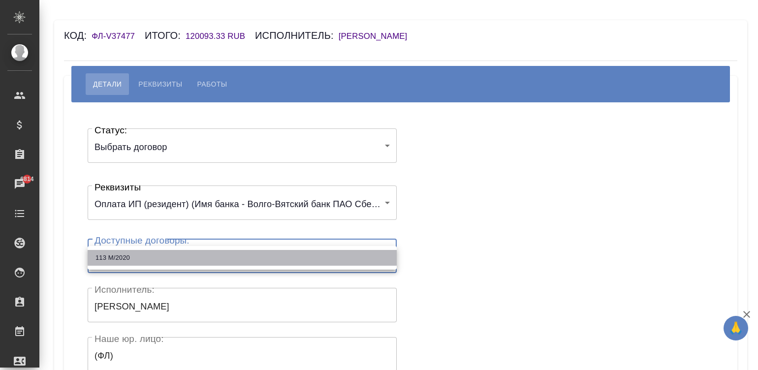
click at [111, 251] on li "113 М/2020" at bounding box center [242, 258] width 309 height 16
type input "684fef23b23a9e6ba3b5f738"
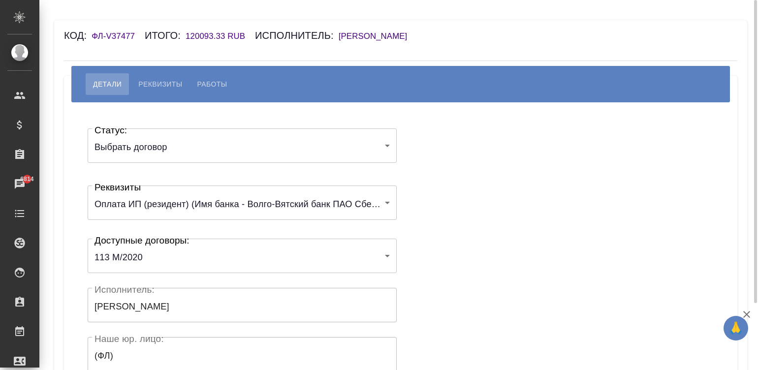
click at [459, 217] on div "Статус: Выбрать договор chooseContract Статус: Реквизиты Оплата ИП (резидент) (…" at bounding box center [401, 295] width 634 height 356
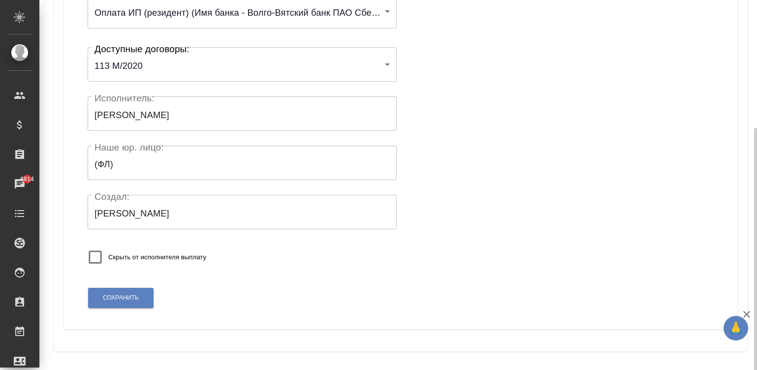
scroll to position [192, 0]
click at [109, 287] on button "Сохранить" at bounding box center [120, 297] width 65 height 20
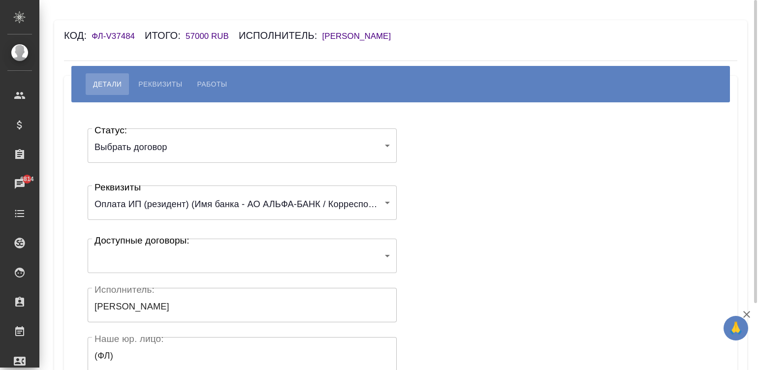
click at [123, 259] on body "🙏 .cls-1 fill:#fff; AWATERA Малинина Мария m.malinina Клиенты Спецификации Зака…" at bounding box center [379, 185] width 758 height 370
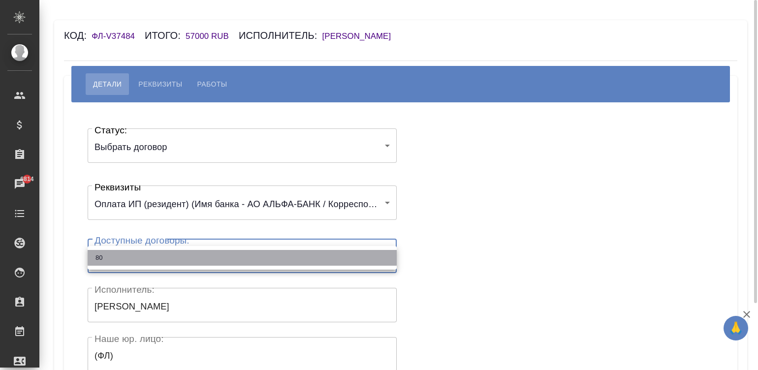
click at [123, 259] on li "80" at bounding box center [242, 258] width 309 height 16
type input "673747d0c68c72572d8e6eae"
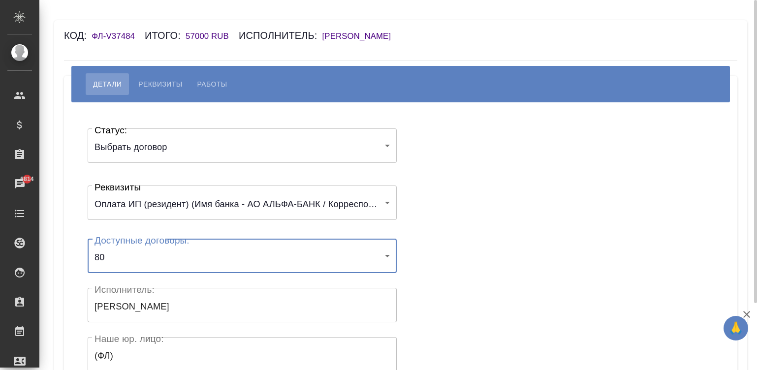
click at [487, 212] on div "Статус: Выбрать договор chooseContract Статус: Реквизиты Оплата ИП (резидент) (…" at bounding box center [401, 295] width 634 height 356
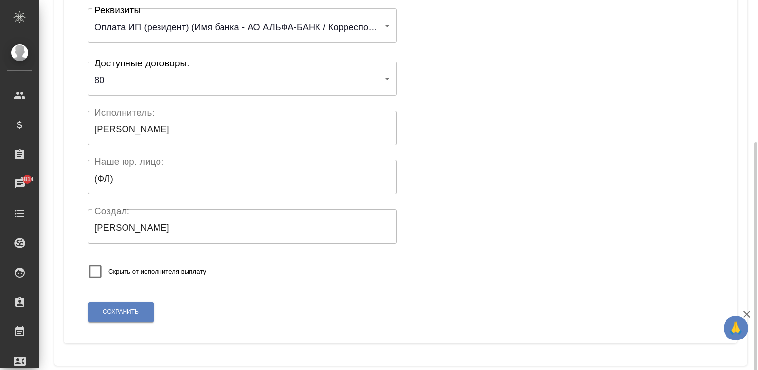
scroll to position [192, 0]
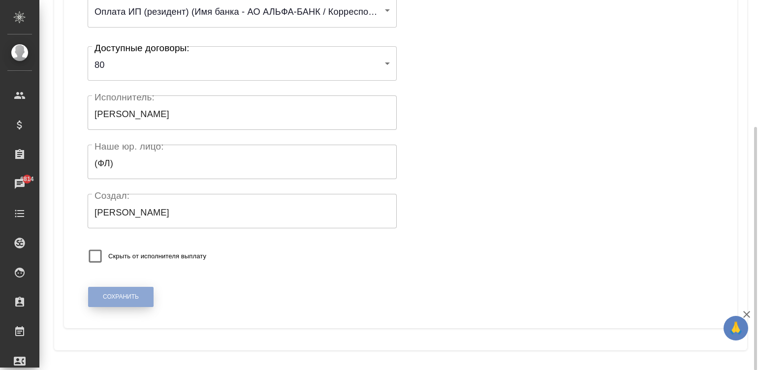
click at [138, 290] on button "Сохранить" at bounding box center [120, 297] width 65 height 20
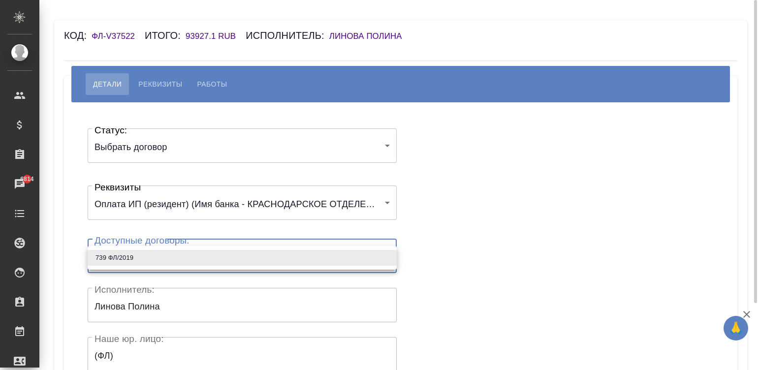
click at [135, 257] on body "🙏 .cls-1 fill:#fff; AWATERA [PERSON_NAME][PERSON_NAME] Спецификации Заказы 6814…" at bounding box center [379, 185] width 758 height 370
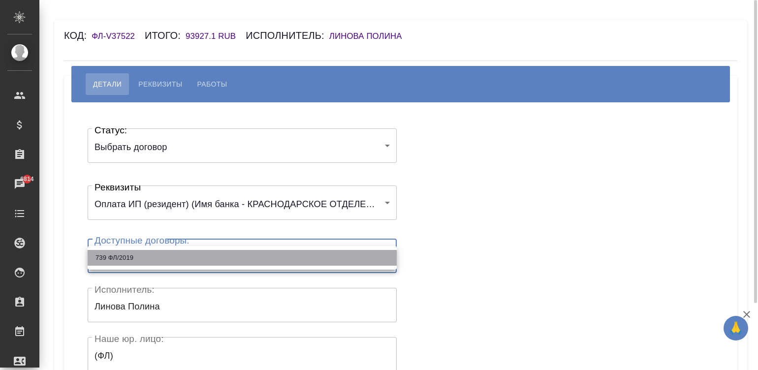
click at [135, 257] on li "739 ФЛ/2019" at bounding box center [242, 258] width 309 height 16
type input "6738bc84804993a130975770"
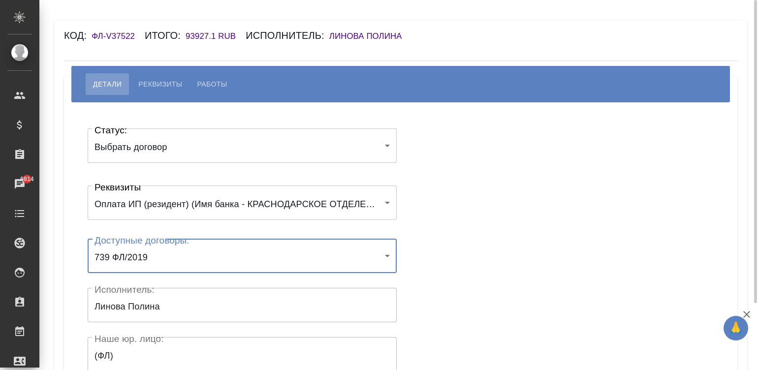
click at [445, 231] on div "Статус: Выбрать договор chooseContract Статус: Реквизиты Оплата ИП (резидент) (…" at bounding box center [401, 295] width 634 height 356
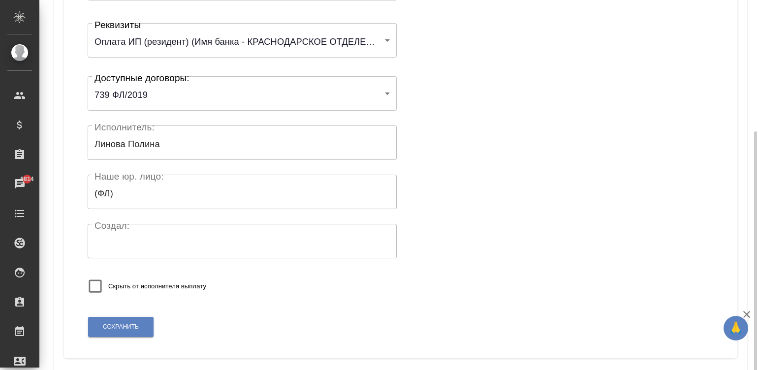
scroll to position [192, 0]
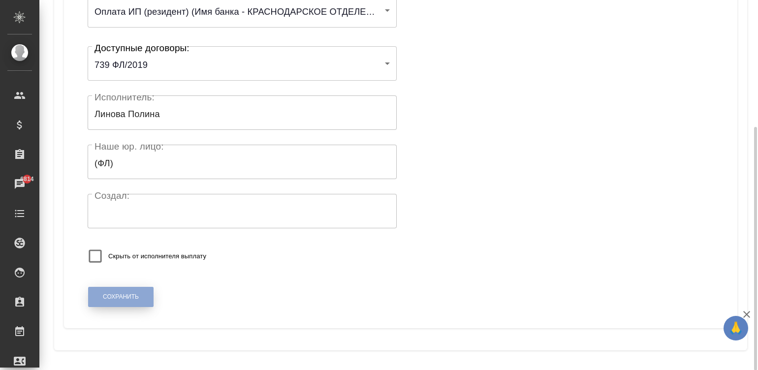
click at [128, 297] on span "Сохранить" at bounding box center [121, 297] width 36 height 8
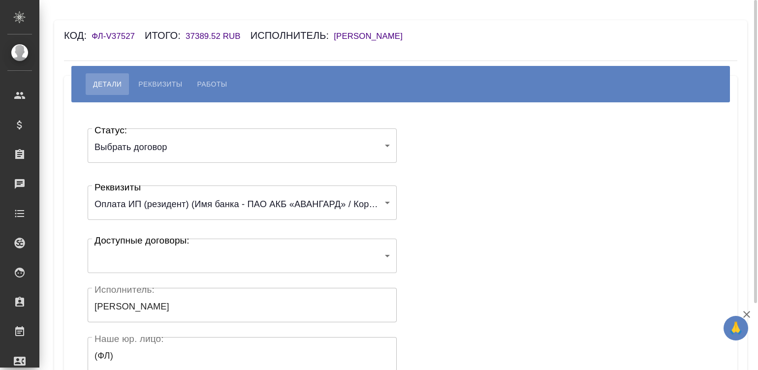
click at [151, 263] on body "🙏 .cls-1 fill:#fff; AWATERA Малинина Мария m.malinina Клиенты Спецификации Зака…" at bounding box center [379, 185] width 758 height 370
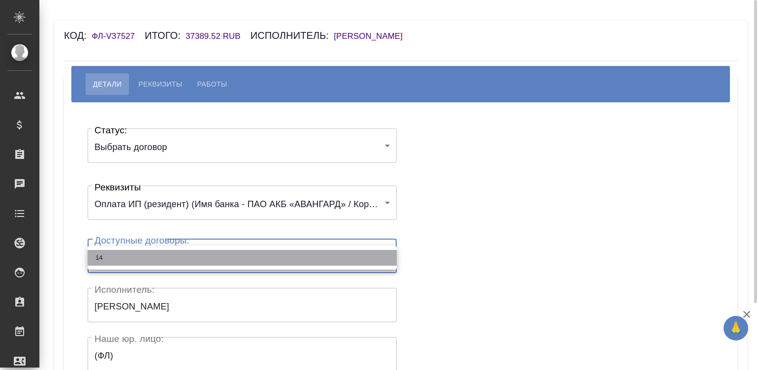
click at [151, 263] on li "14" at bounding box center [242, 258] width 309 height 16
type input "67373c729d0105507165313e"
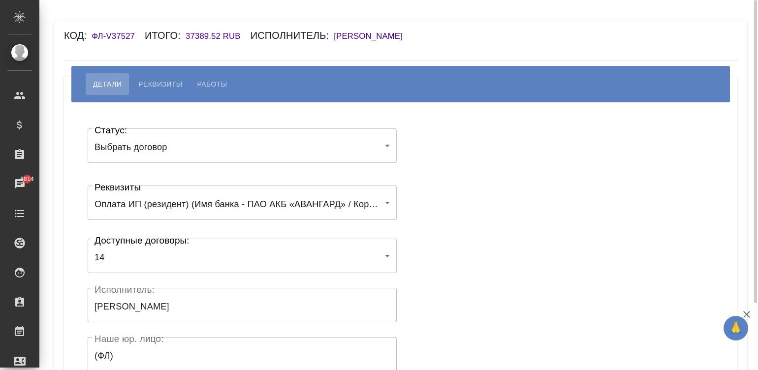
click at [448, 233] on div "Статус: Выбрать договор chooseContract Статус: Реквизиты Оплата ИП (резидент) (…" at bounding box center [401, 295] width 634 height 356
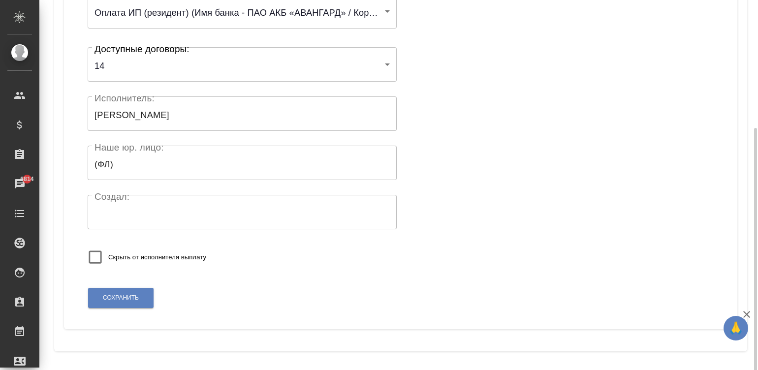
scroll to position [192, 0]
click at [124, 294] on span "Сохранить" at bounding box center [121, 297] width 36 height 8
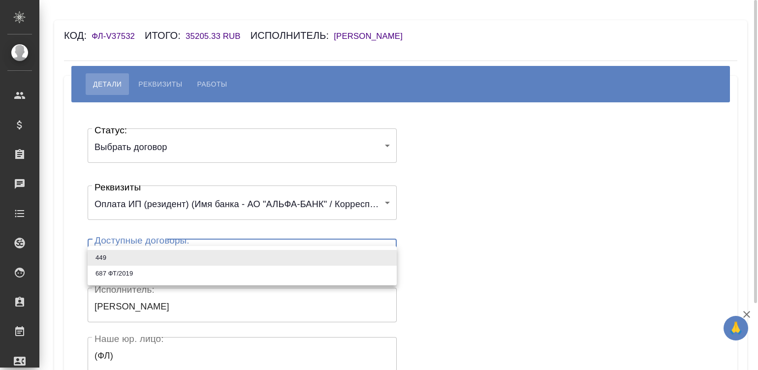
click at [109, 254] on body "🙏 .cls-1 fill:#fff; AWATERA [PERSON_NAME]malinina Клиенты Спецификации Заказы Ч…" at bounding box center [379, 185] width 758 height 370
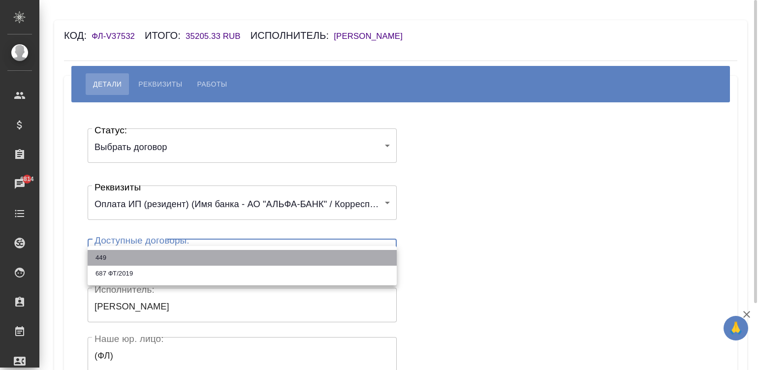
click at [109, 254] on li "449" at bounding box center [242, 258] width 309 height 16
type input "68527288b1effcb588e99212"
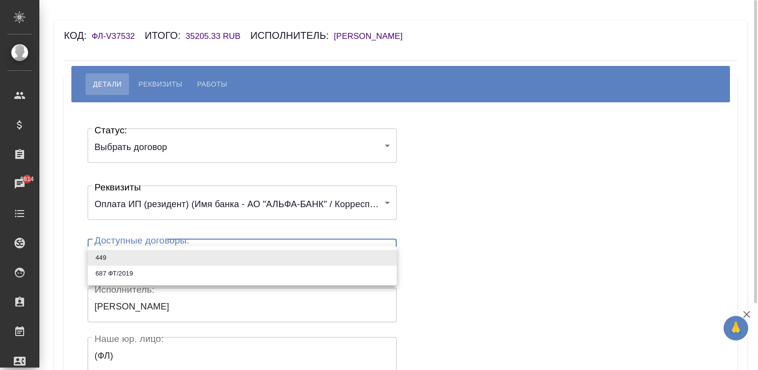
click at [118, 254] on body "🙏 .cls-1 fill:#fff; AWATERA [PERSON_NAME]malinina Клиенты Спецификации Заказы 6…" at bounding box center [379, 185] width 758 height 370
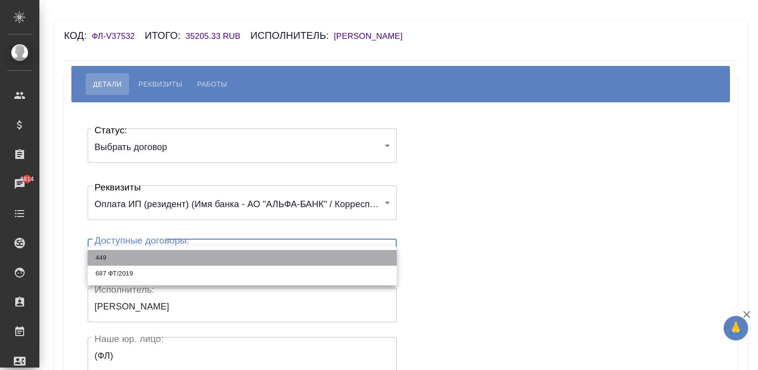
click at [111, 257] on li "449" at bounding box center [242, 258] width 309 height 16
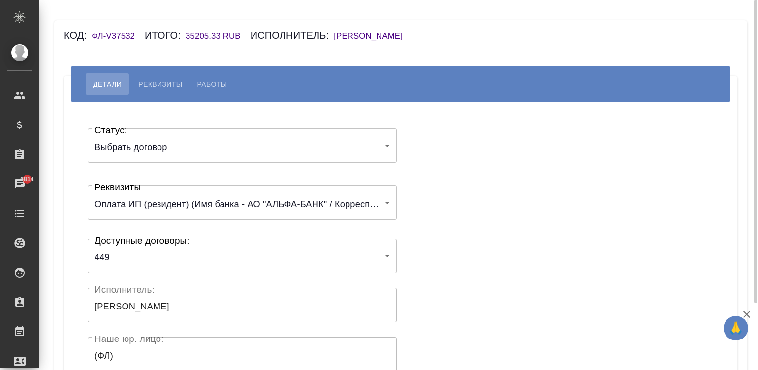
click at [449, 247] on div "Статус: Выбрать договор chooseContract Статус: Реквизиты Оплата ИП (резидент) (…" at bounding box center [401, 295] width 634 height 356
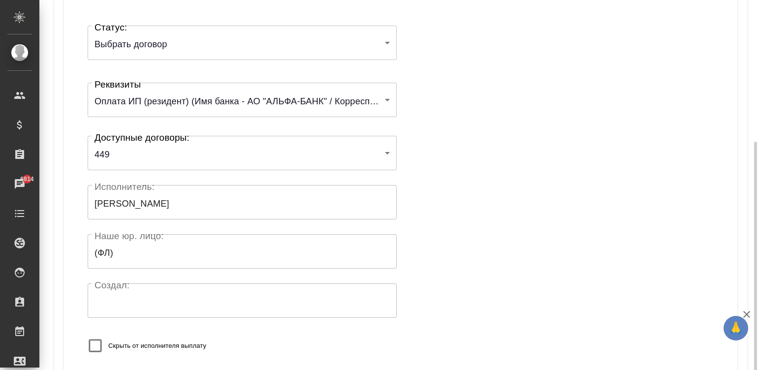
scroll to position [192, 0]
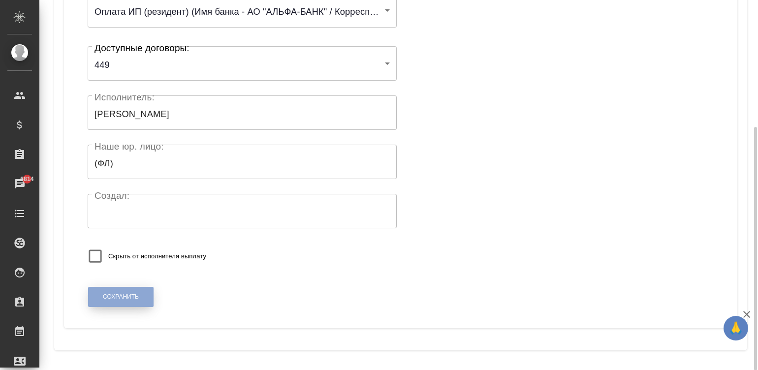
click at [106, 296] on span "Сохранить" at bounding box center [121, 297] width 36 height 8
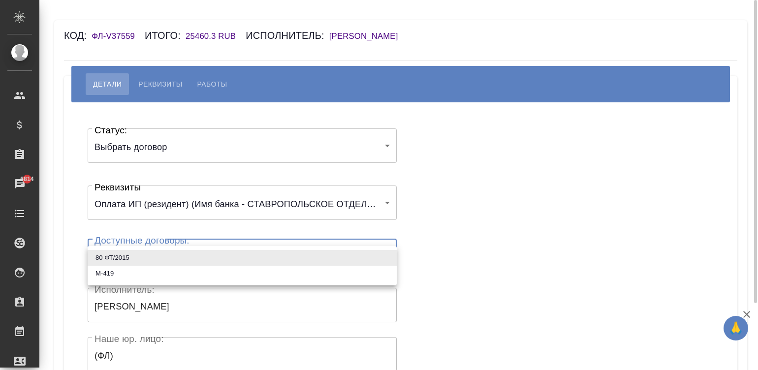
click at [121, 247] on body "🙏 .cls-1 fill:#fff; AWATERA [PERSON_NAME]malinina Клиенты Спецификации Заказы 6…" at bounding box center [379, 185] width 758 height 370
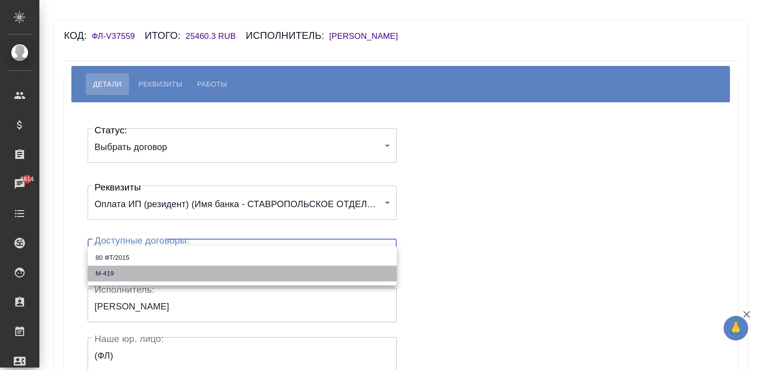
click at [145, 277] on li "М-419" at bounding box center [242, 274] width 309 height 16
type input "67c8a0a18ef64cefadcac137"
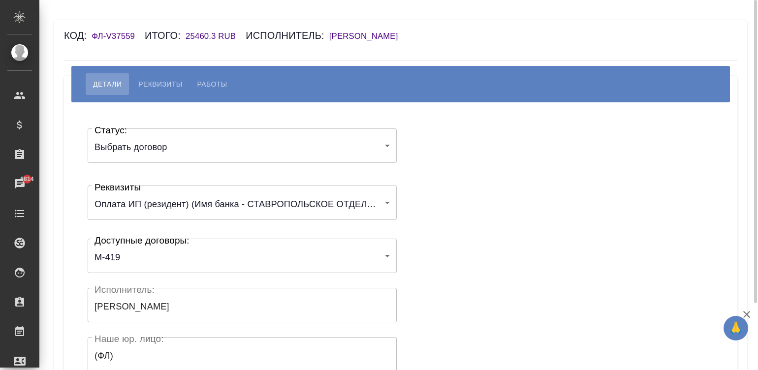
click at [491, 217] on div "Статус: Выбрать договор chooseContract Статус: Реквизиты Оплата ИП (резидент) (…" at bounding box center [401, 295] width 634 height 356
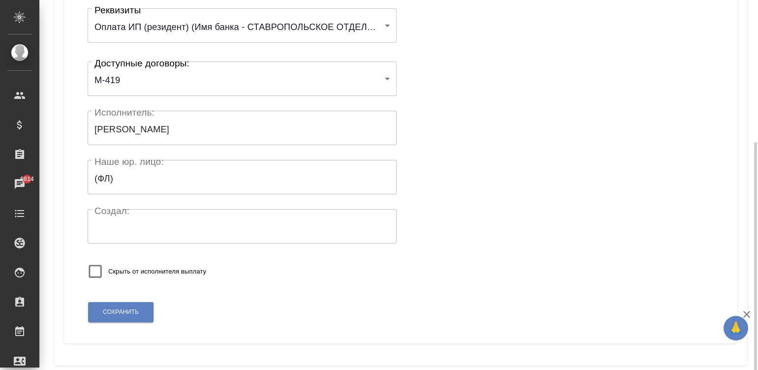
scroll to position [192, 0]
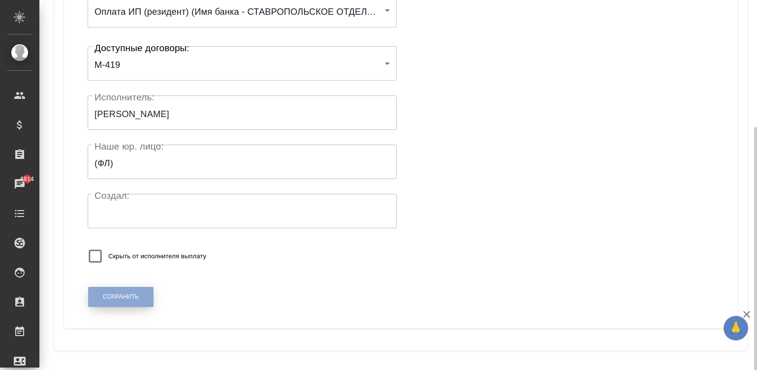
click at [120, 295] on span "Сохранить" at bounding box center [121, 297] width 36 height 8
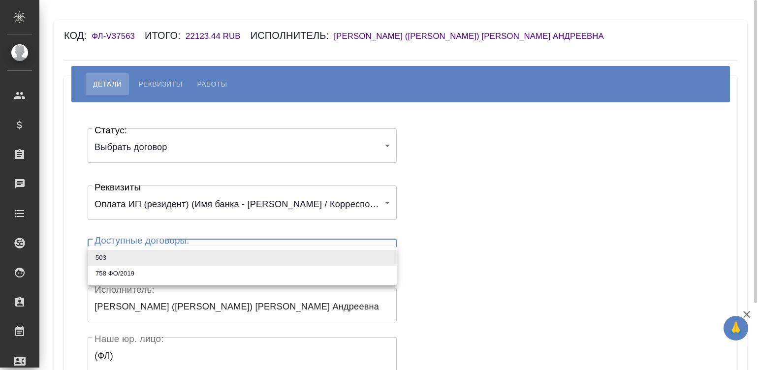
click at [167, 251] on body "🙏 .cls-1 fill:#fff; AWATERA [PERSON_NAME]malinina Клиенты Спецификации Заказы Ч…" at bounding box center [379, 185] width 758 height 370
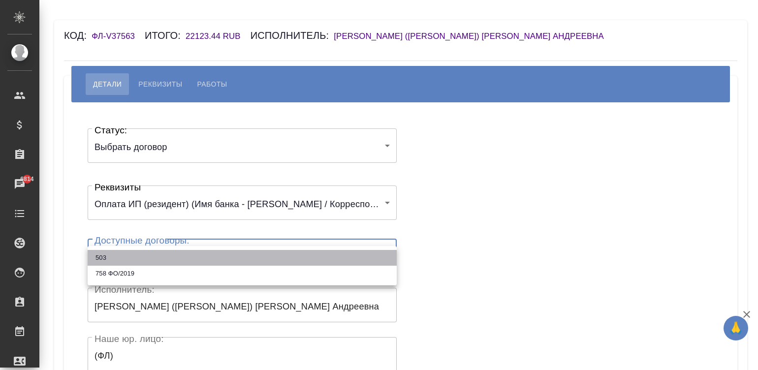
click at [117, 260] on li "503" at bounding box center [242, 258] width 309 height 16
type input "685138f1b23a9e6ba3b61746"
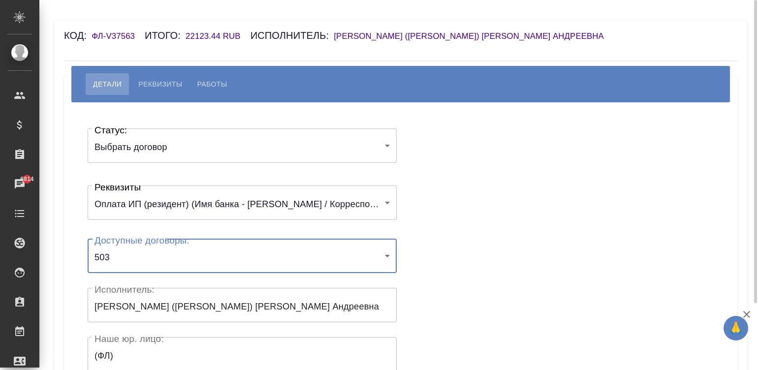
click at [447, 246] on div "Статус: Выбрать договор chooseContract Статус: Реквизиты Оплата ИП (резидент) (…" at bounding box center [401, 295] width 634 height 356
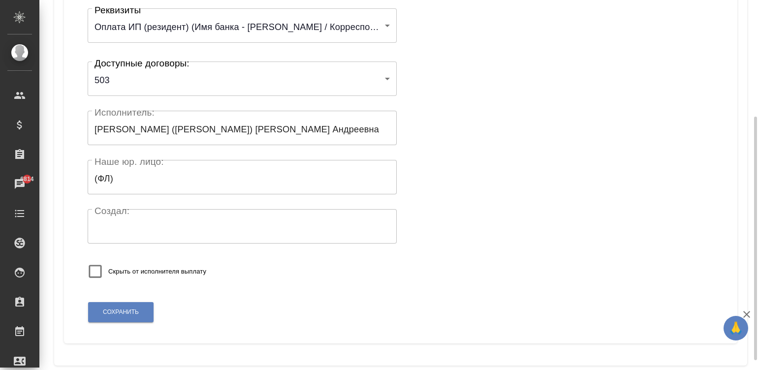
scroll to position [192, 0]
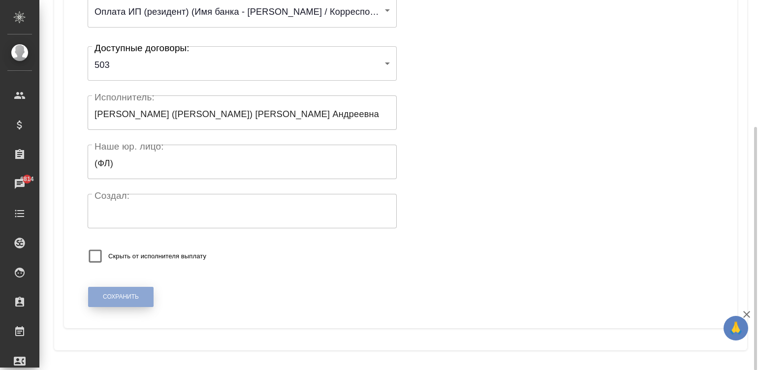
click at [116, 299] on span "Сохранить" at bounding box center [121, 297] width 36 height 8
